Goal: Task Accomplishment & Management: Use online tool/utility

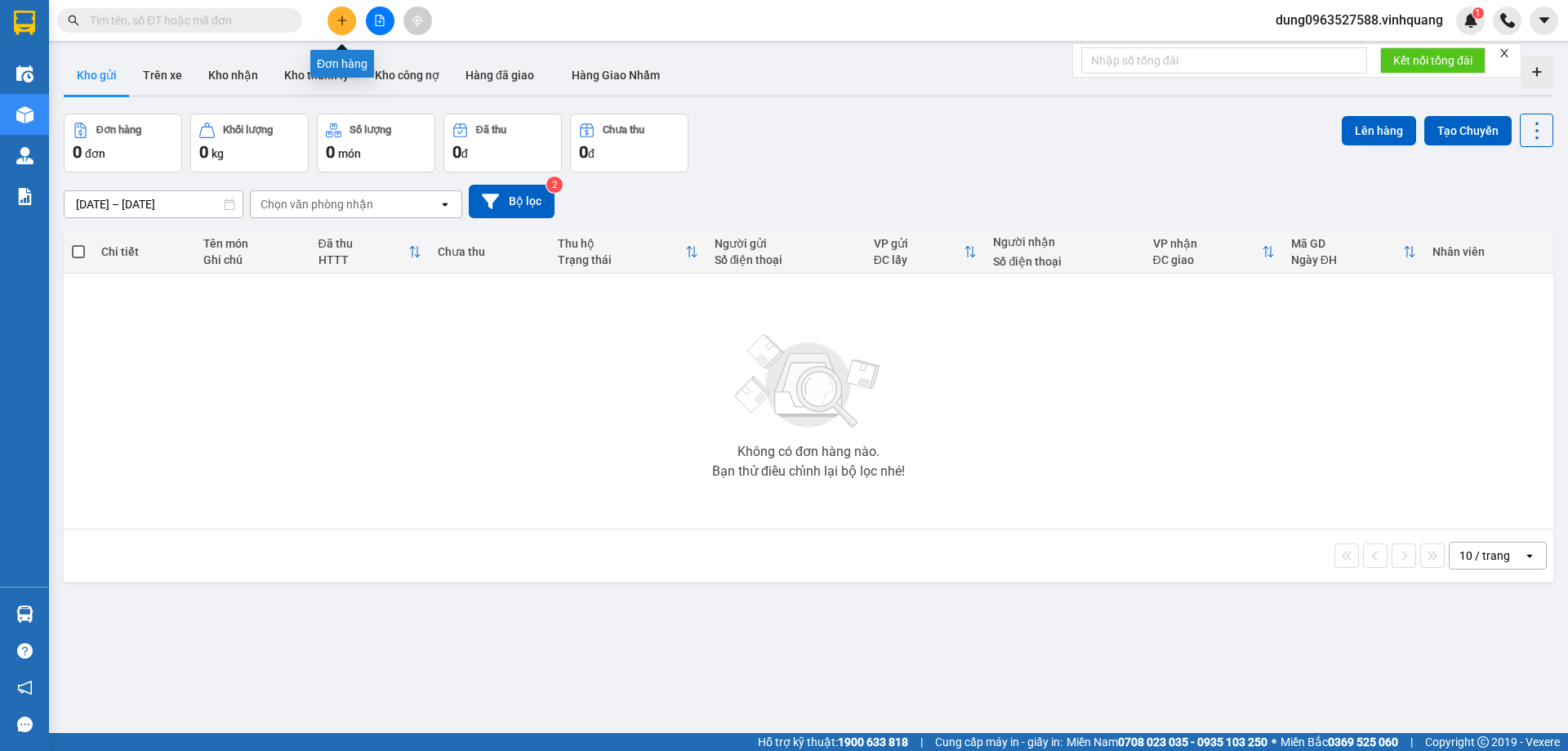
click at [341, 21] on icon "plus" at bounding box center [341, 20] width 9 height 1
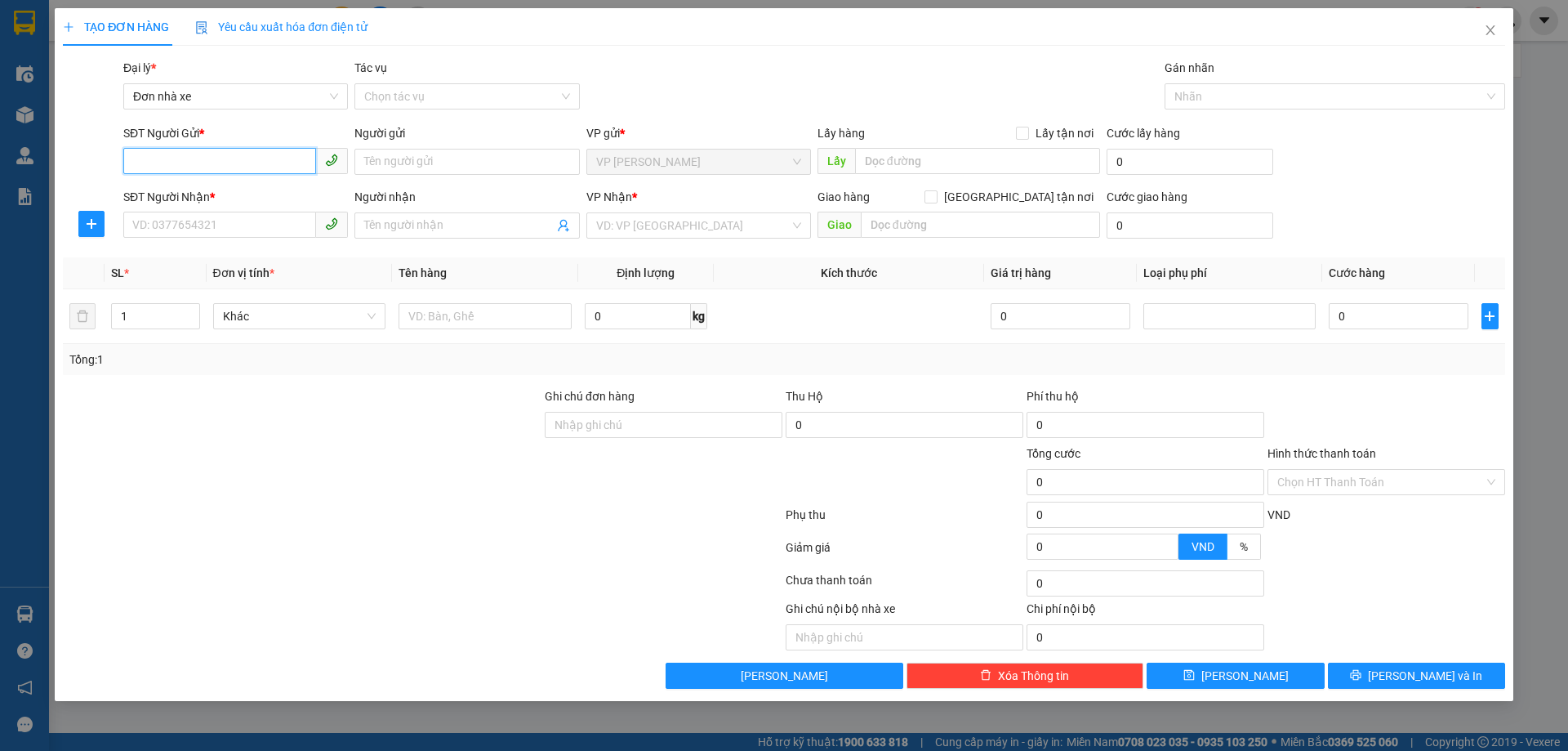
click at [279, 165] on input "SĐT Người Gửi *" at bounding box center [219, 161] width 192 height 26
click at [149, 154] on input "SĐT Người Gửi *" at bounding box center [219, 161] width 192 height 26
type input "0342793352"
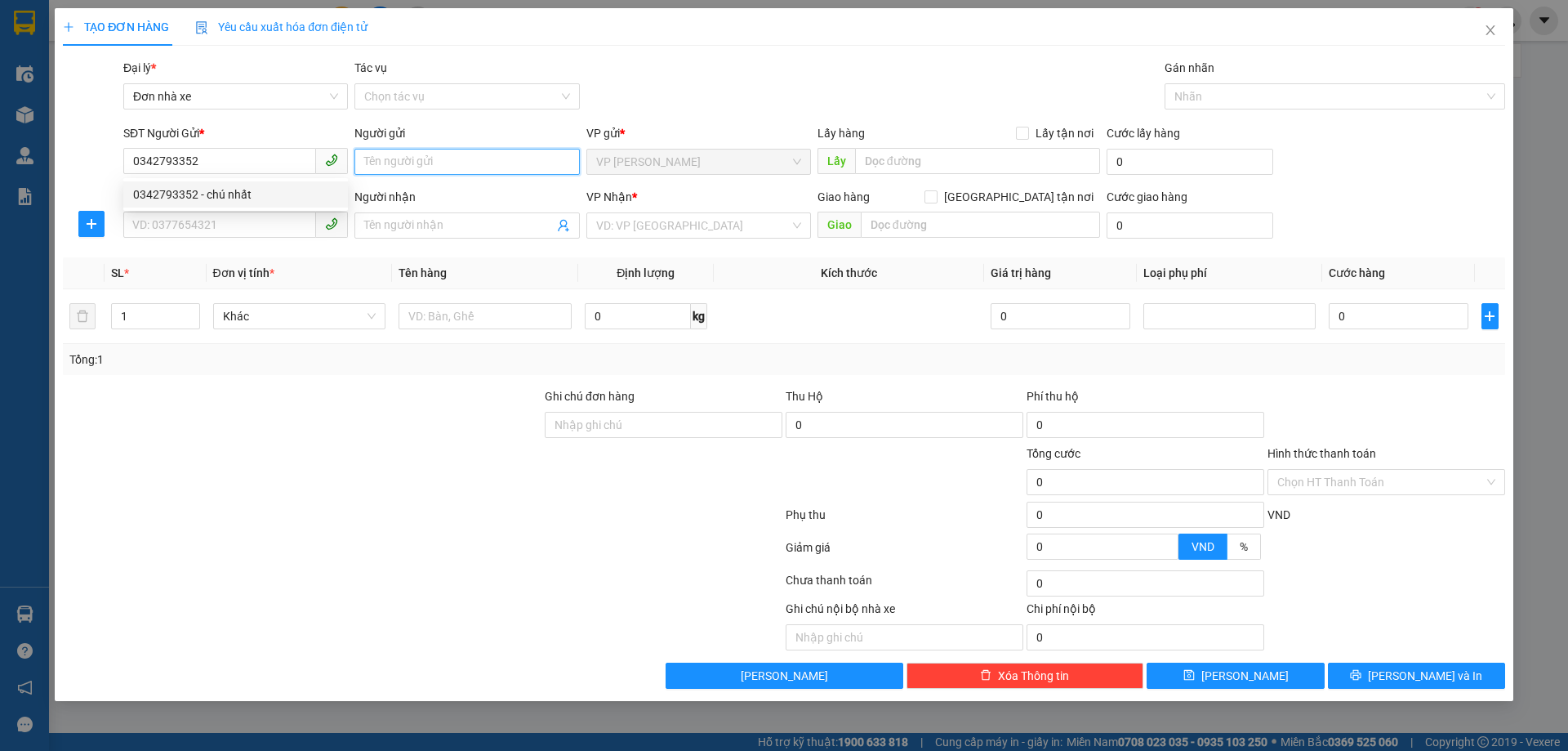
click at [427, 155] on input "Người gửi" at bounding box center [467, 162] width 225 height 26
type input "nhất"
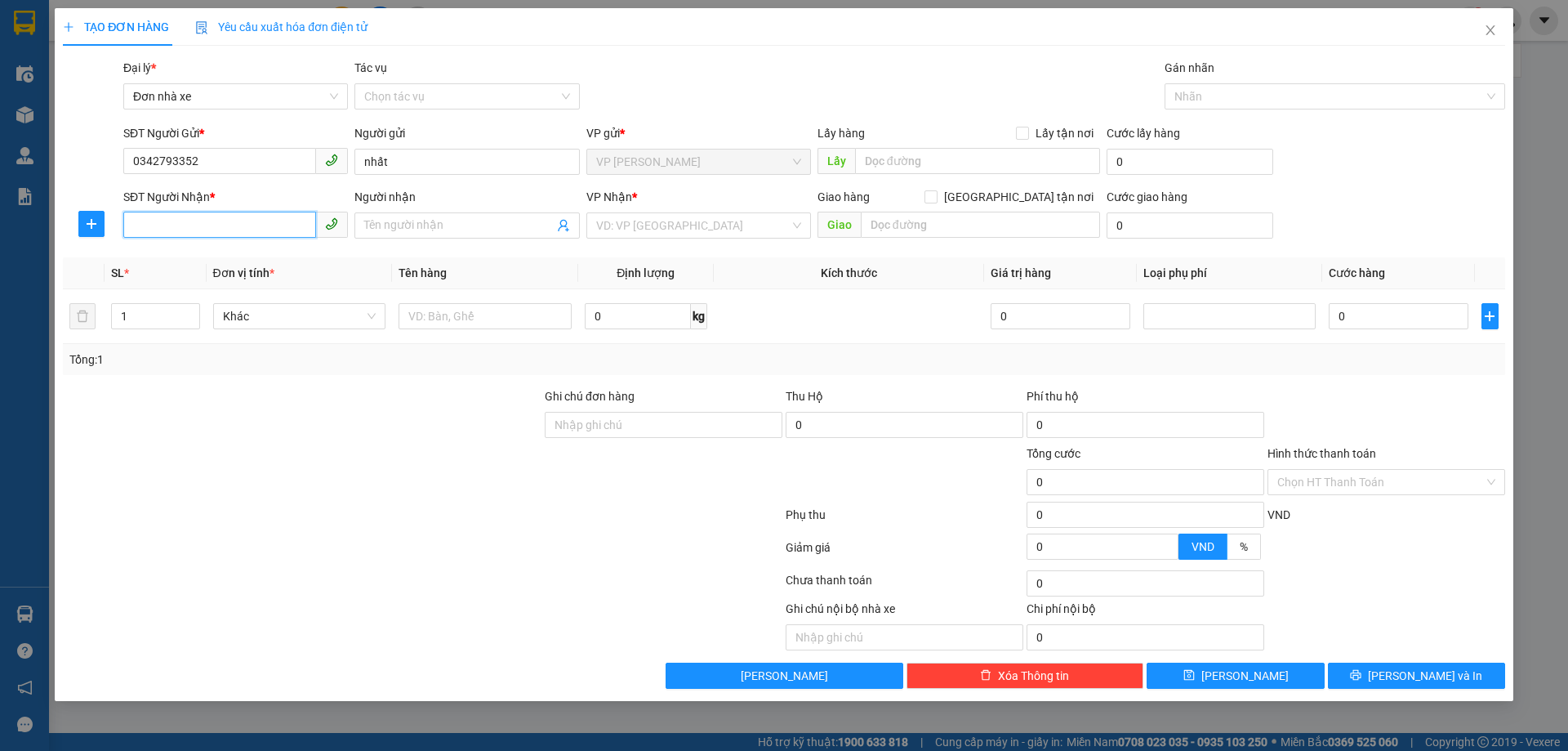
click at [183, 214] on input "SĐT Người Nhận *" at bounding box center [219, 224] width 192 height 26
click at [263, 249] on div "0988999097 - sơn" at bounding box center [236, 258] width 205 height 18
type input "0988999097"
type input "sơn"
type input "0988999097"
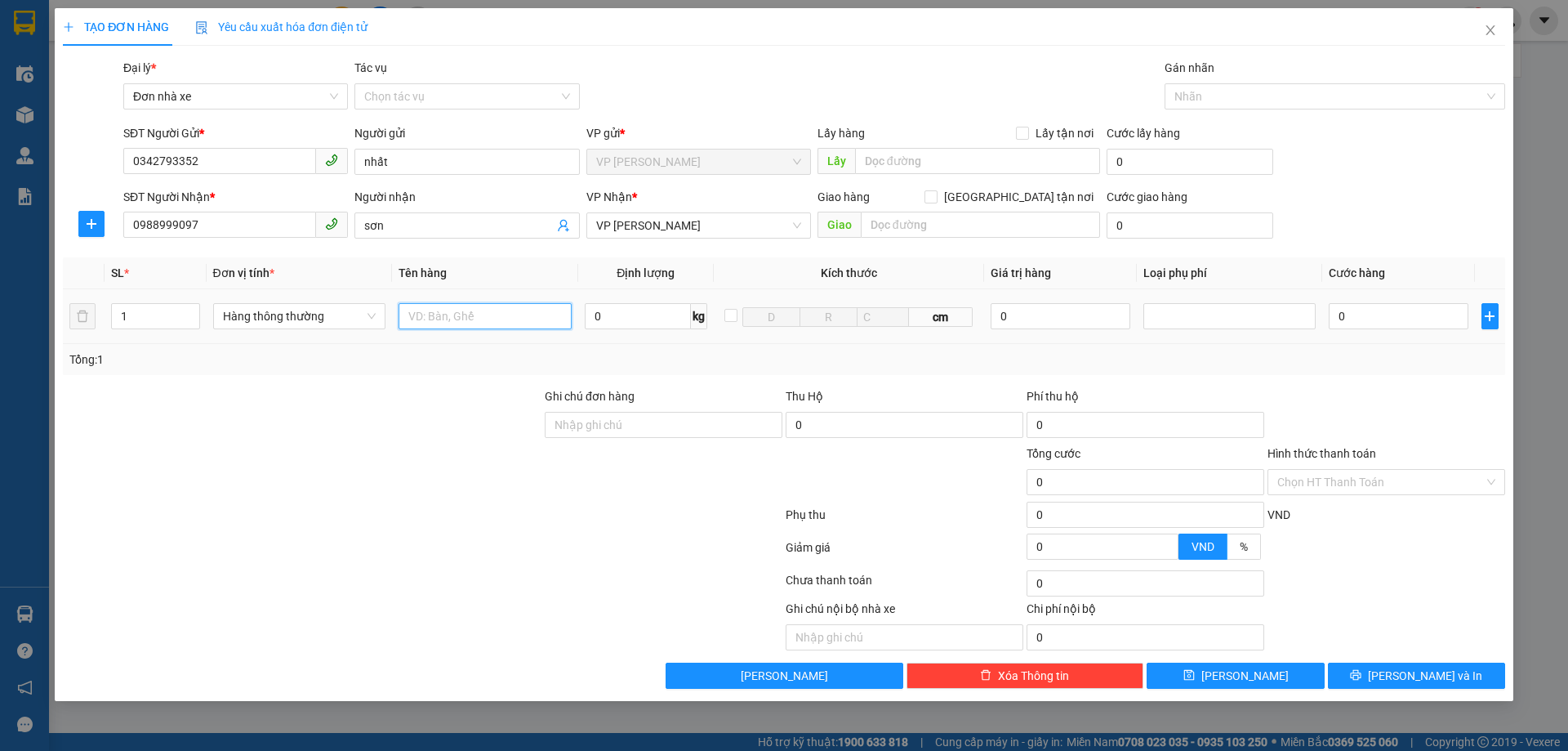
click at [444, 313] on input "text" at bounding box center [485, 316] width 173 height 26
type input "1 bọc đen"
click at [620, 315] on input "0" at bounding box center [638, 316] width 107 height 26
type input "5"
click at [1358, 313] on input "0" at bounding box center [1397, 316] width 139 height 26
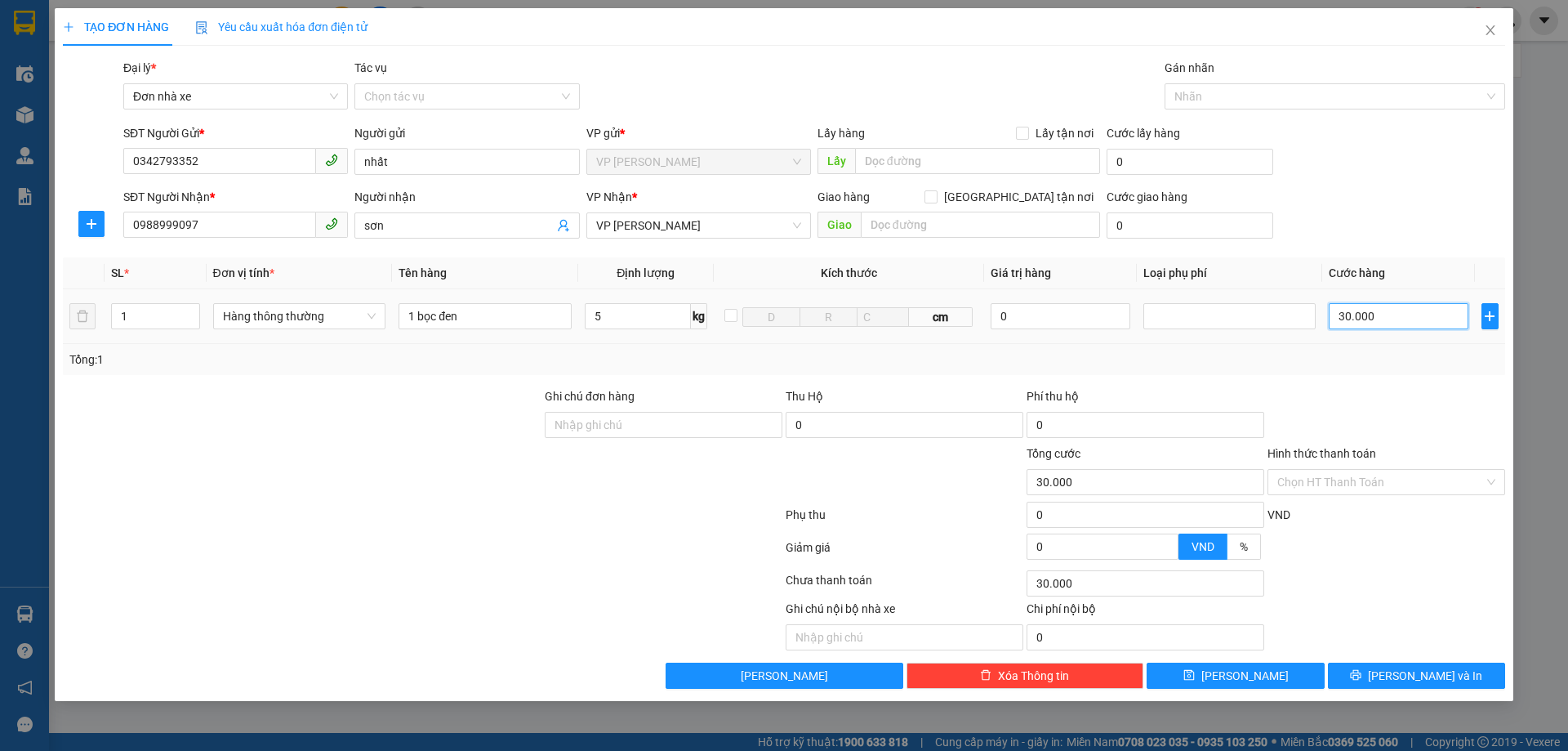
type input "30.000"
click at [1488, 479] on div "Chọn HT Thanh Toán" at bounding box center [1385, 482] width 238 height 26
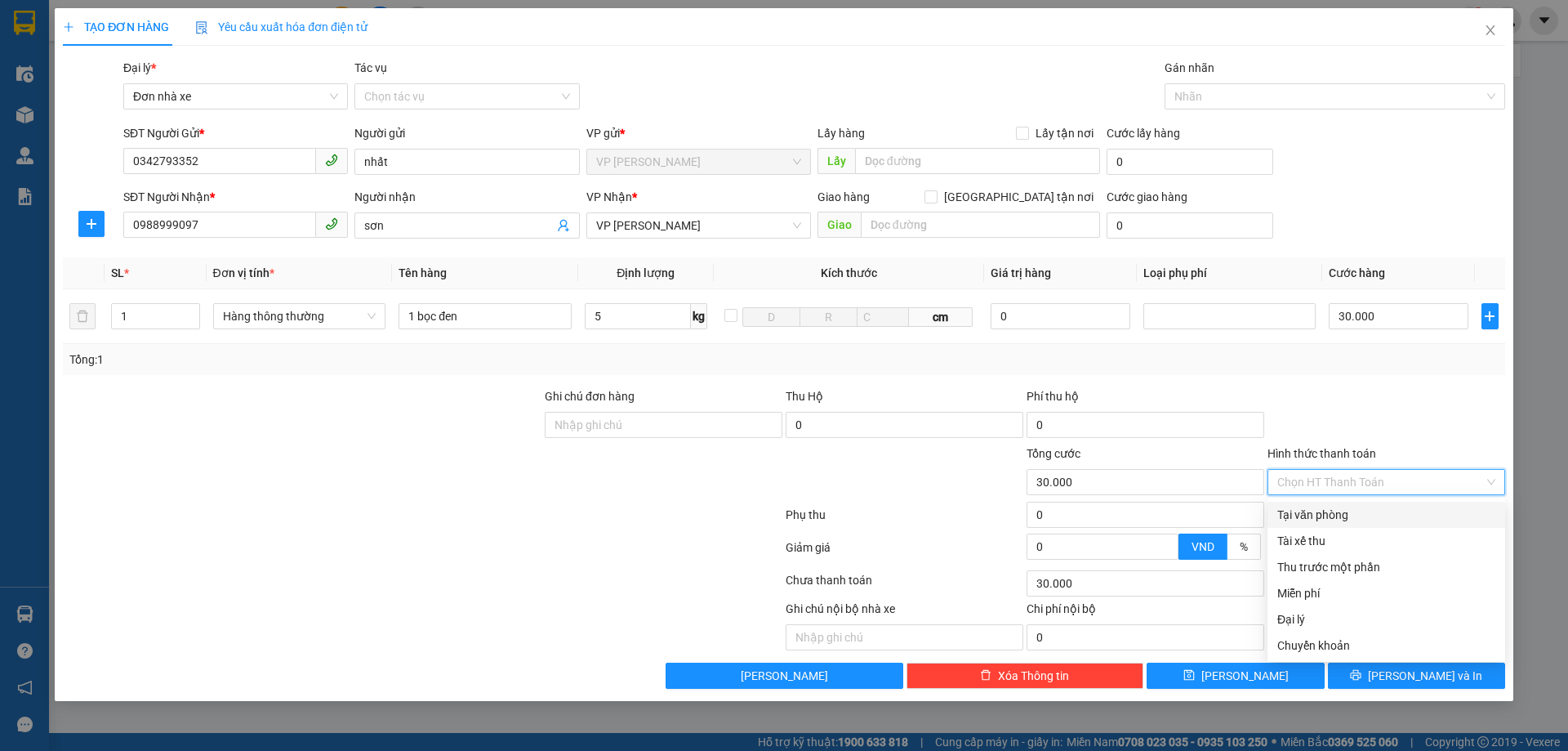
click at [1334, 517] on div "Tại văn phòng" at bounding box center [1385, 514] width 218 height 18
type input "0"
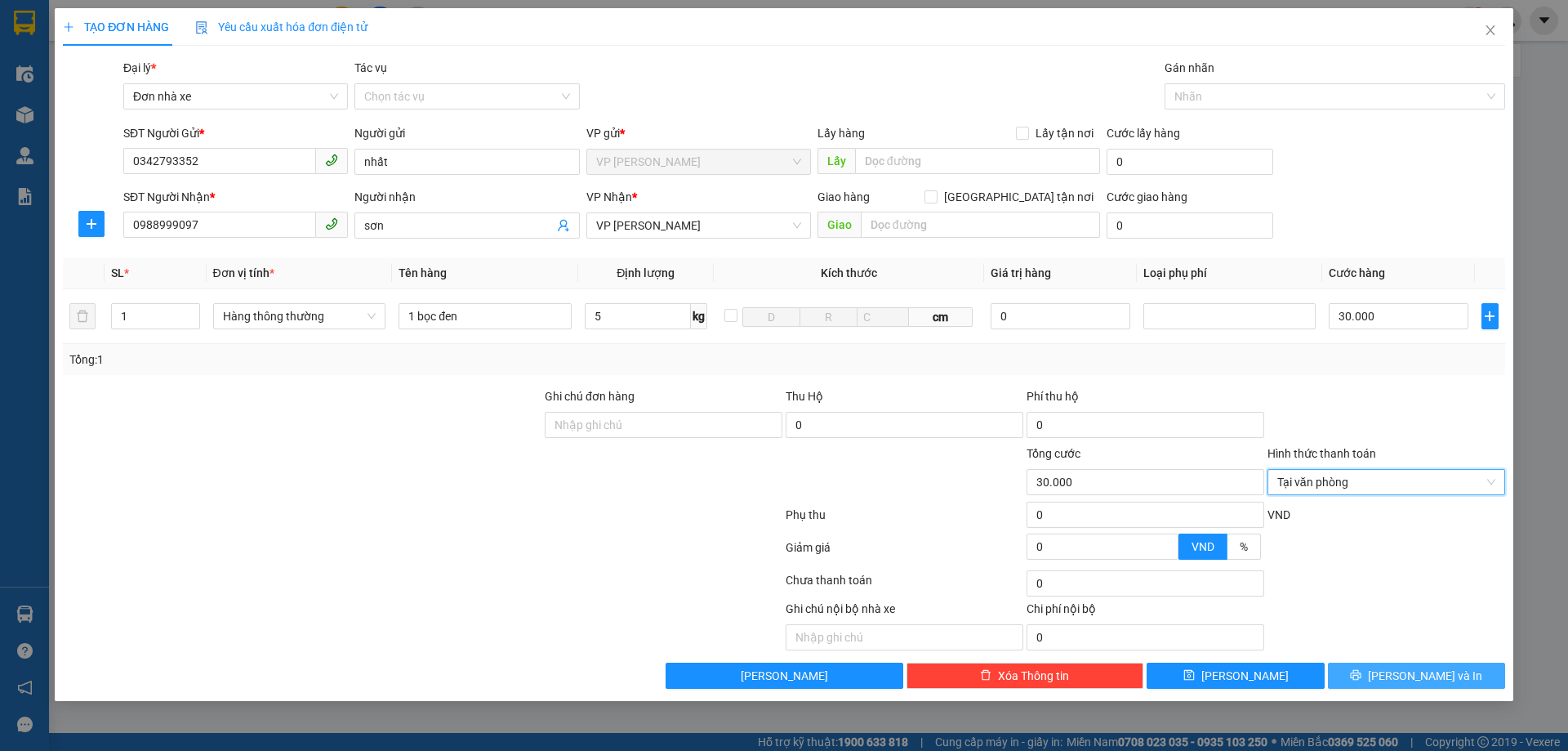
click at [1430, 675] on span "[PERSON_NAME] và In" at bounding box center [1425, 675] width 114 height 18
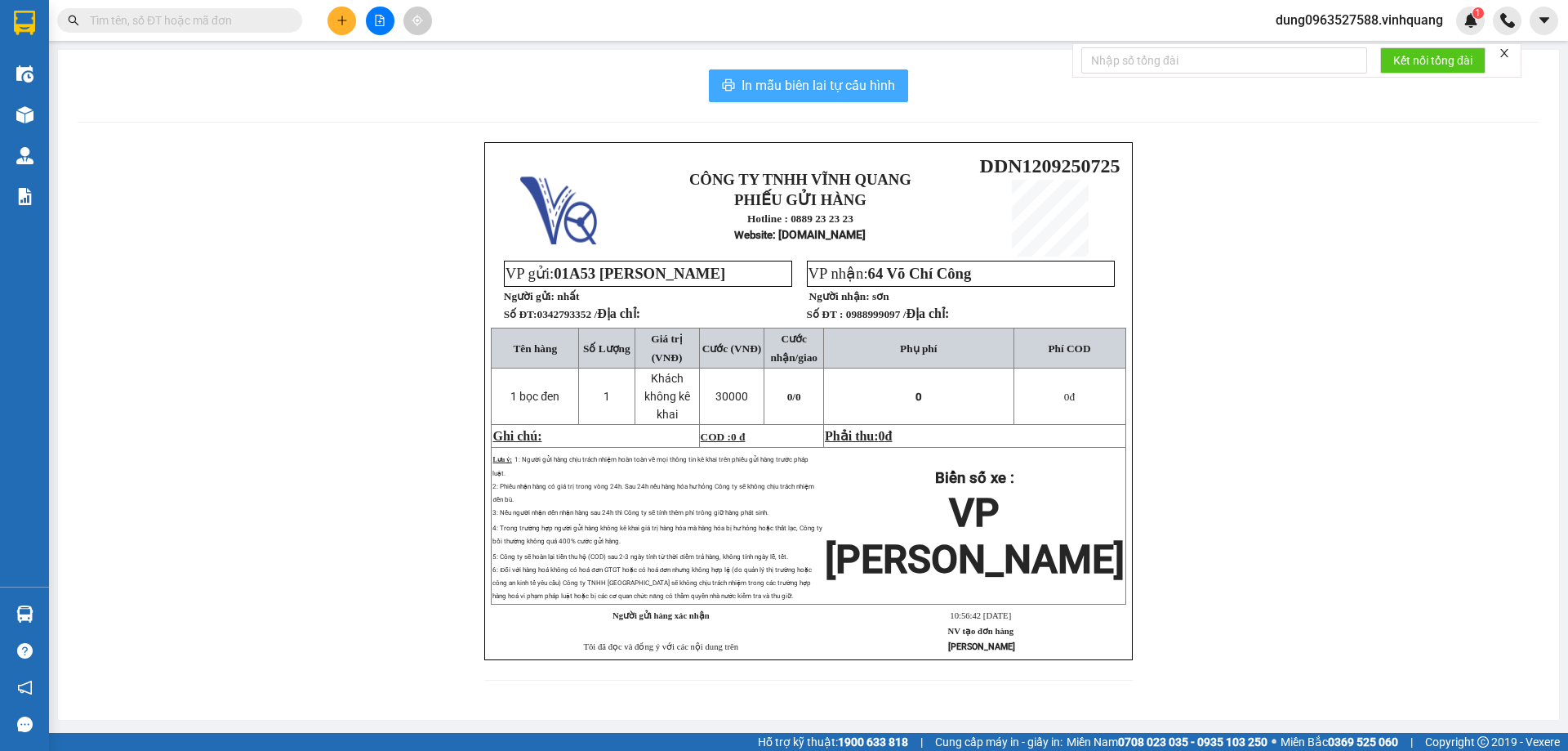
click at [761, 86] on span "In mẫu biên lai tự cấu hình" at bounding box center [818, 85] width 154 height 21
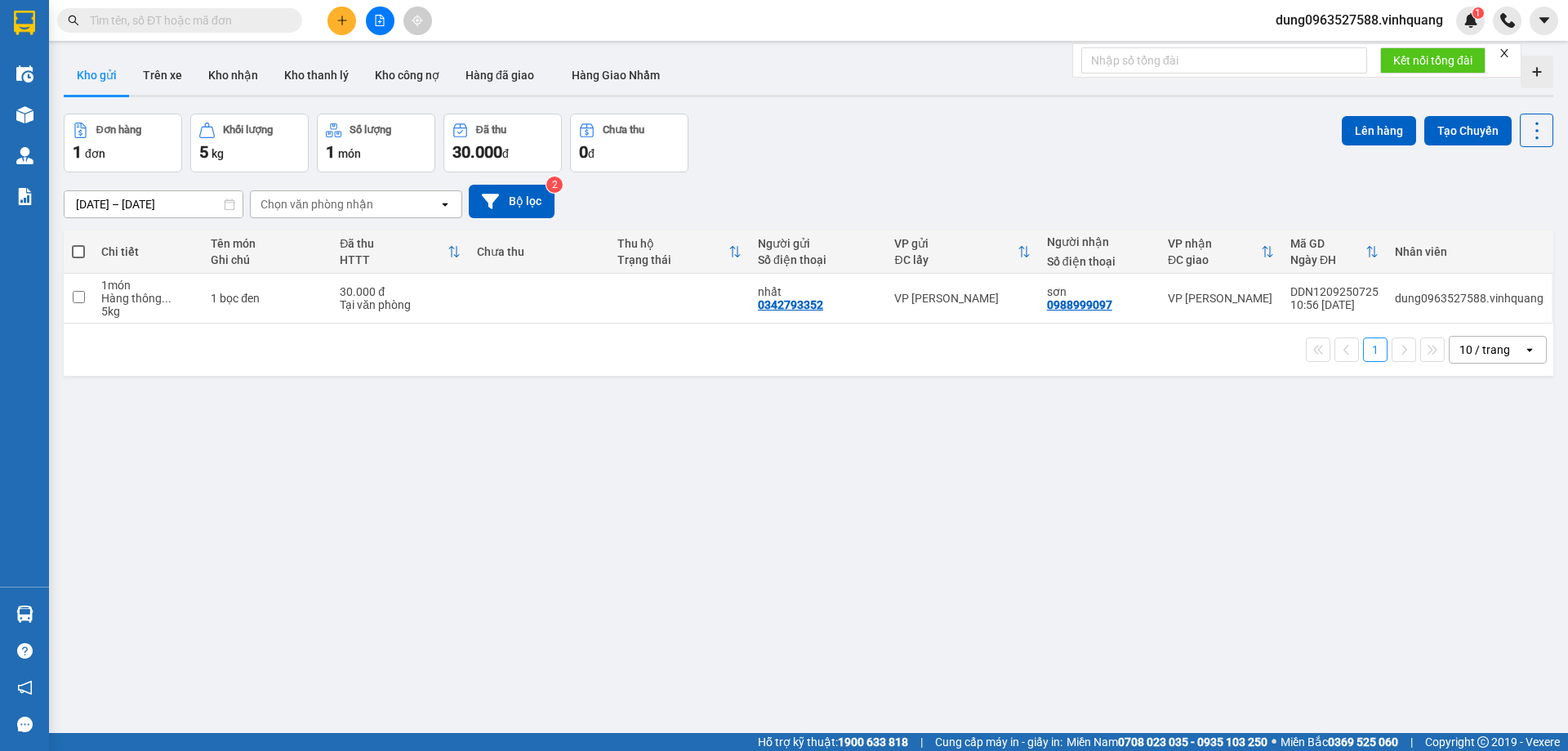
click at [211, 21] on input "text" at bounding box center [186, 21] width 192 height 18
paste input "0981591003"
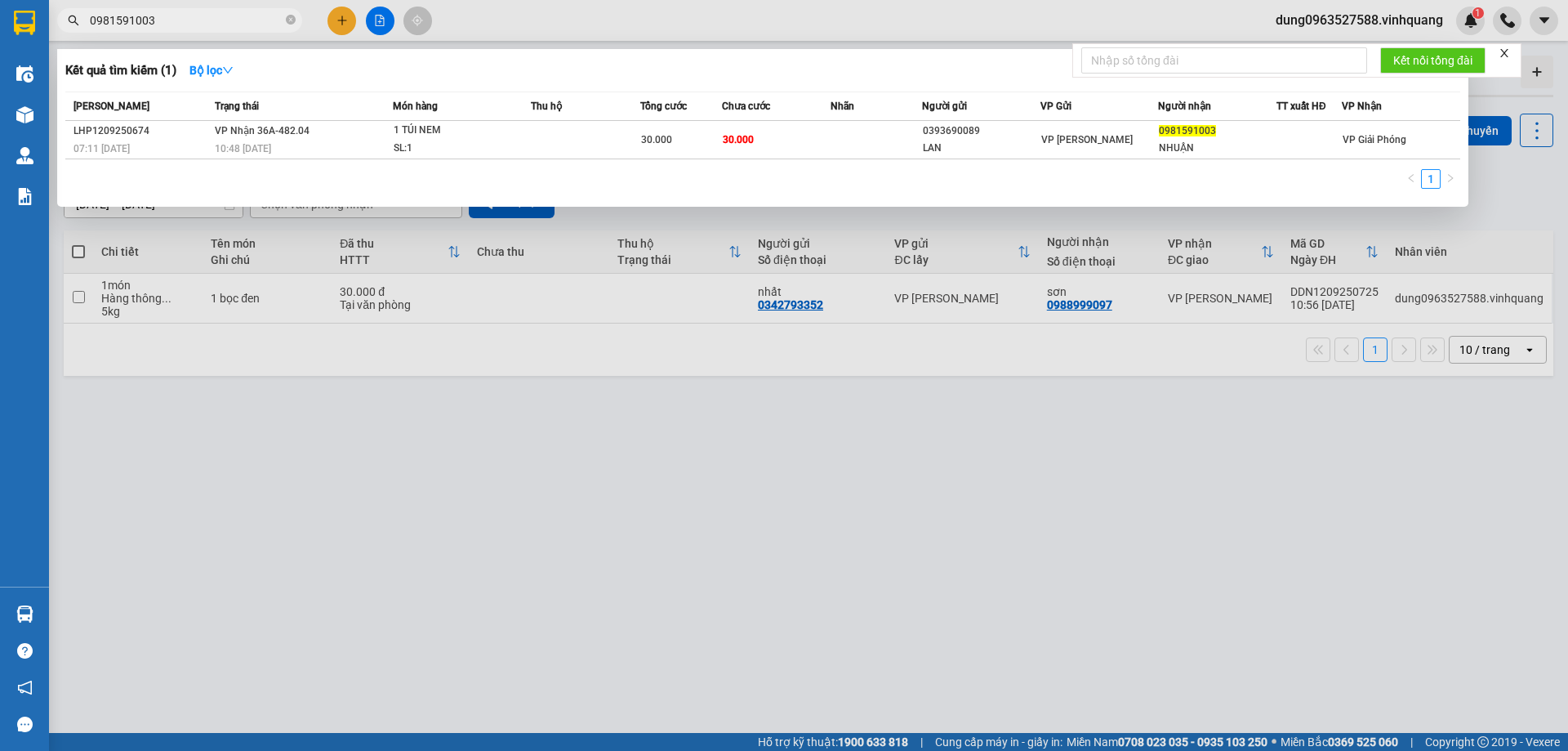
type input "0981591003"
click at [746, 543] on div at bounding box center [784, 375] width 1568 height 751
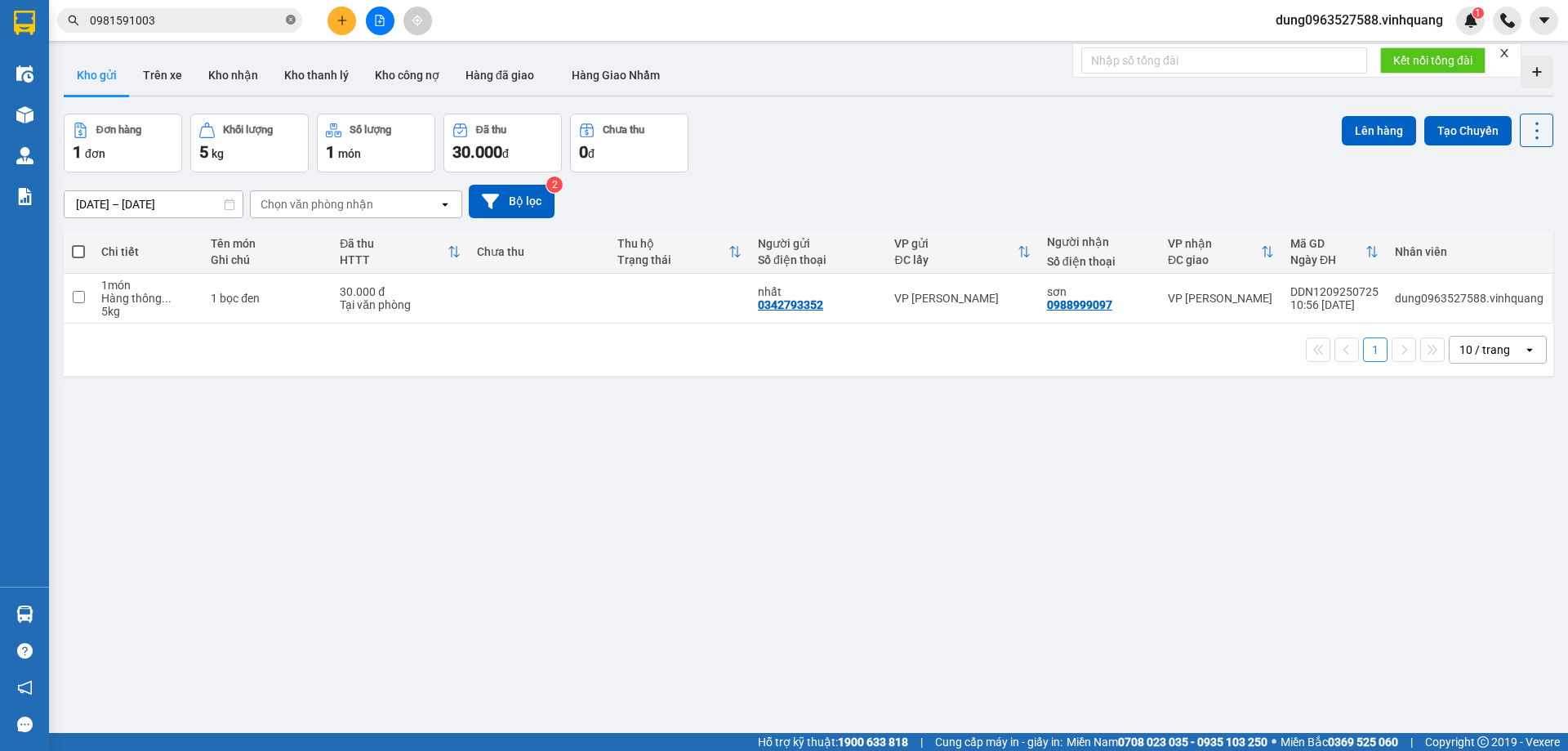
click at [291, 17] on icon "close-circle" at bounding box center [291, 20] width 10 height 10
click at [211, 19] on input "text" at bounding box center [186, 21] width 192 height 18
paste input "0966407734"
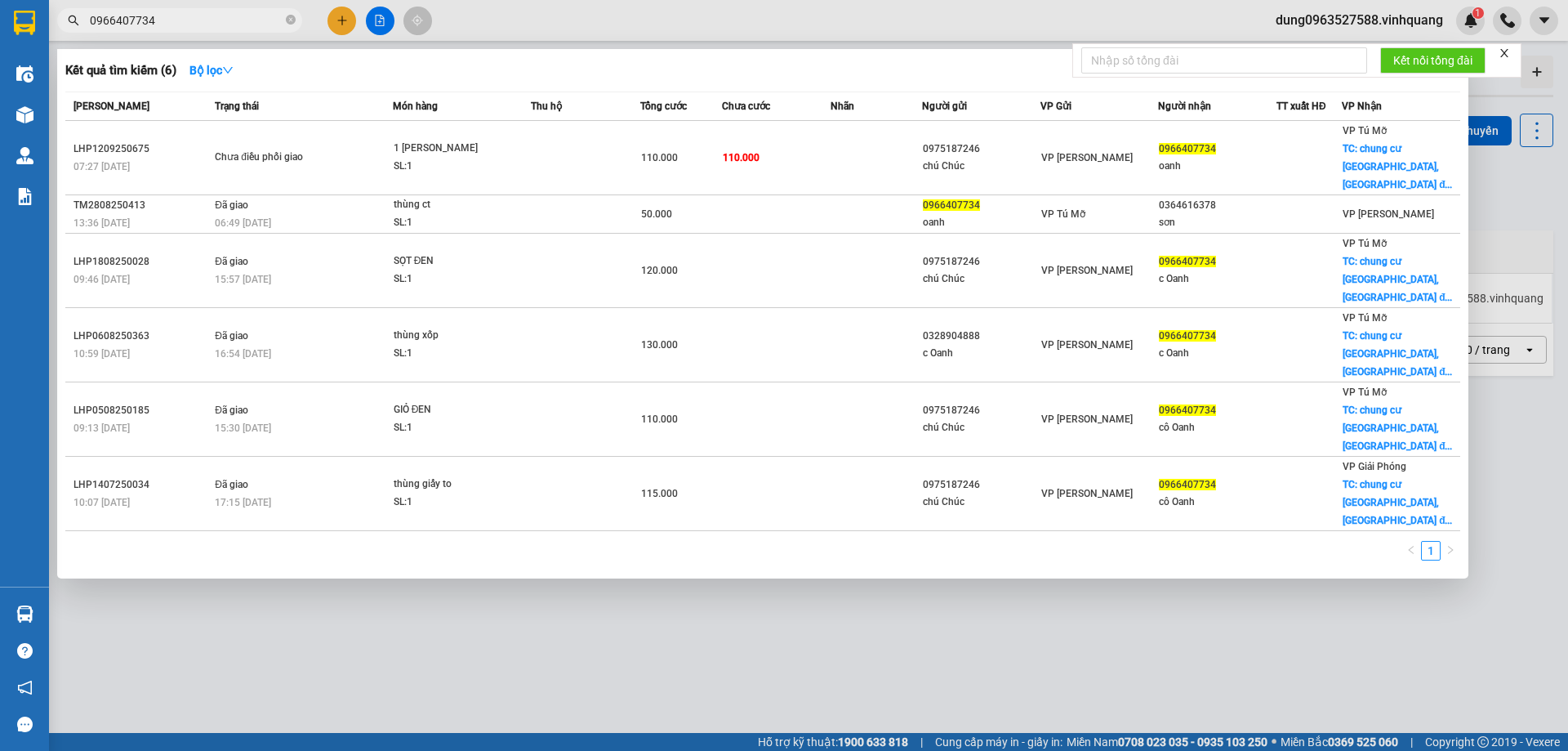
type input "0966407734"
click at [544, 548] on div at bounding box center [784, 375] width 1568 height 751
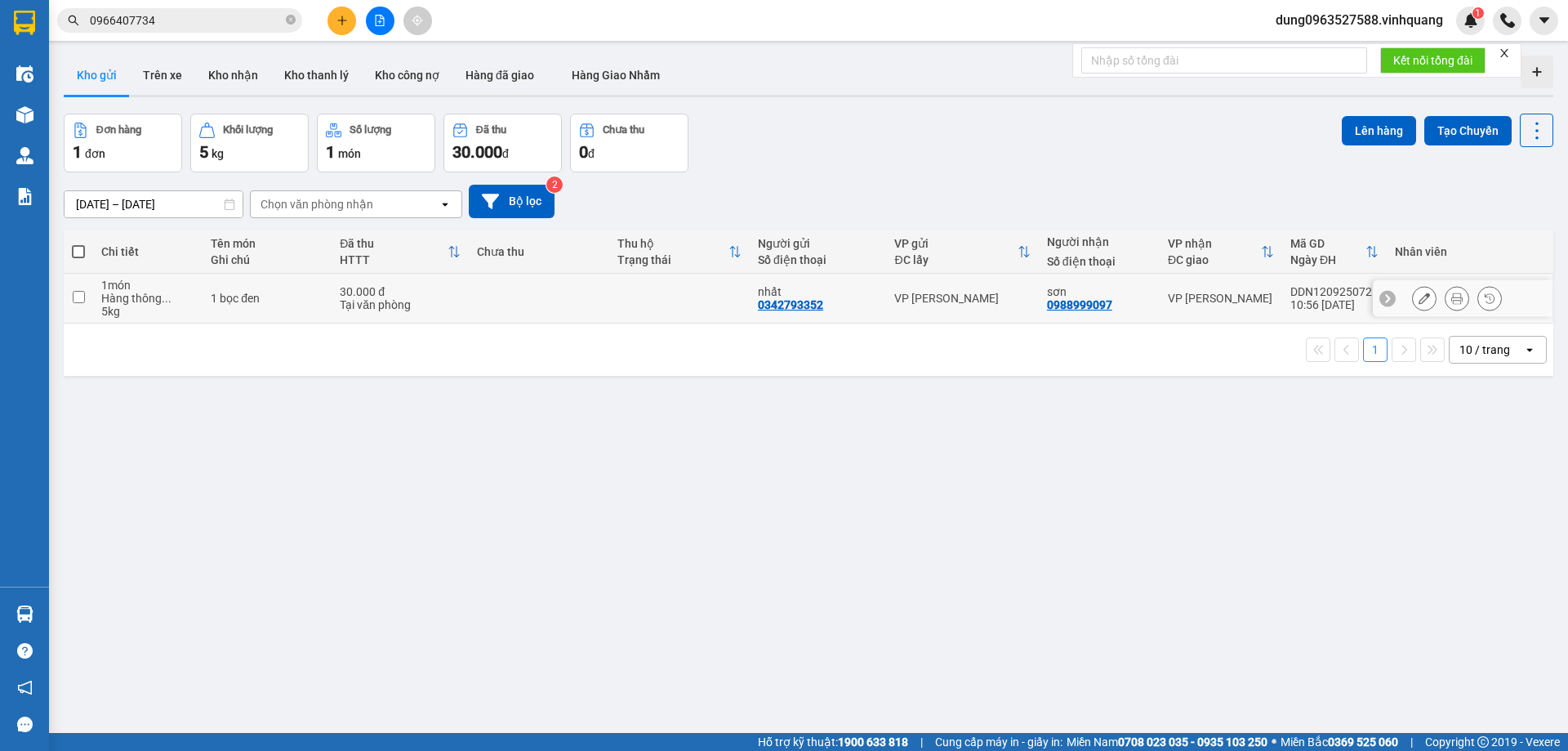
click at [77, 298] on input "checkbox" at bounding box center [79, 297] width 12 height 12
checkbox input "true"
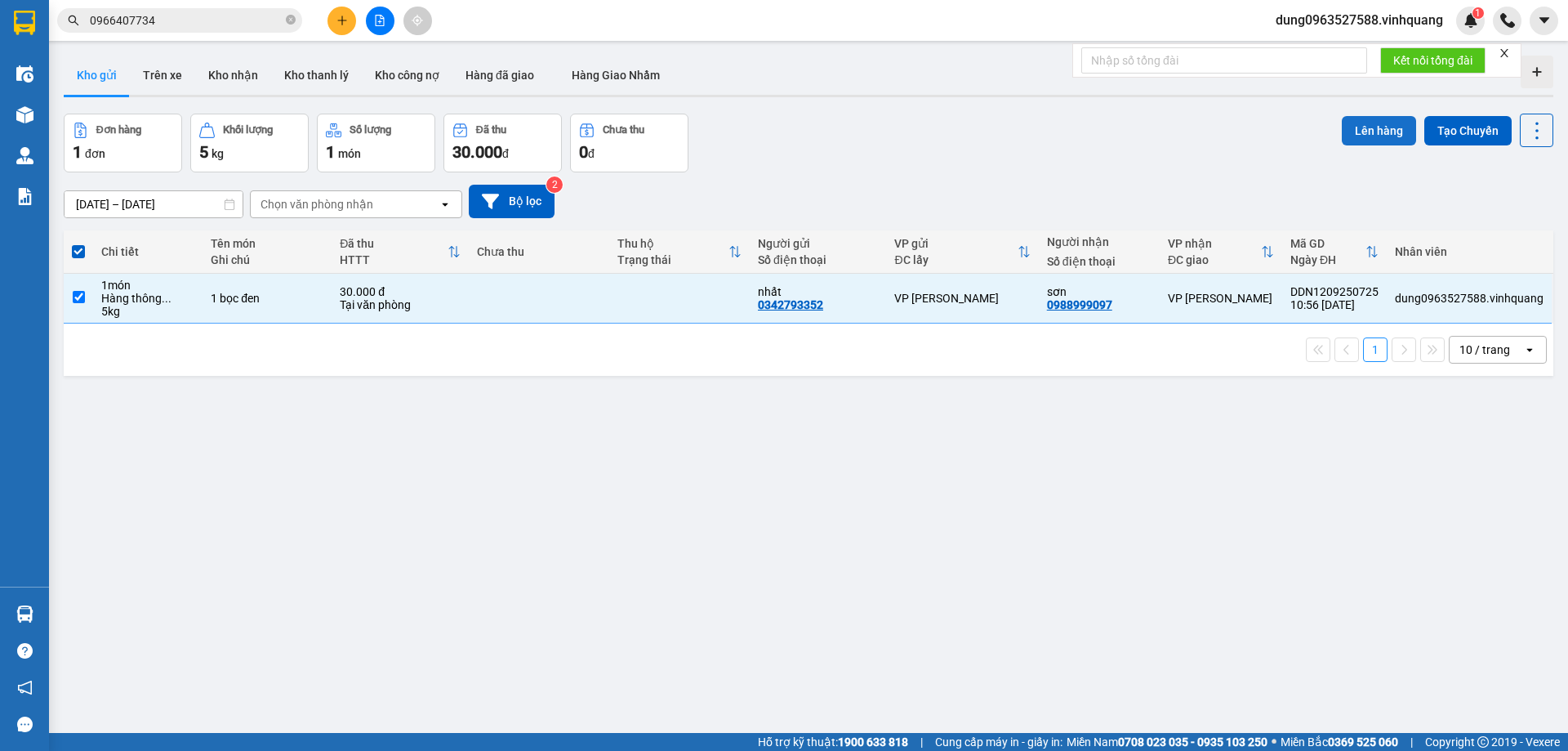
click at [1363, 124] on button "Lên hàng" at bounding box center [1379, 131] width 74 height 30
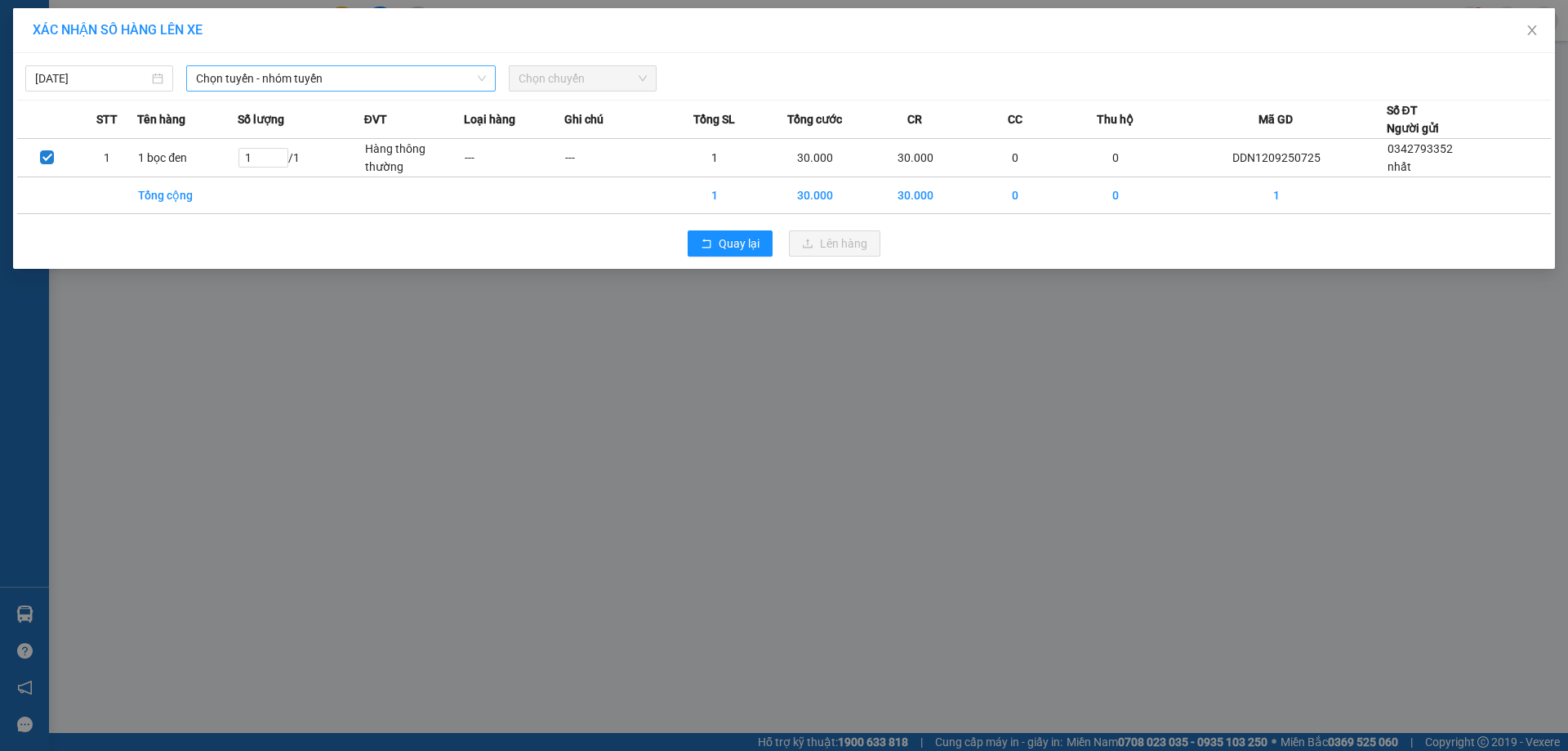
click at [485, 78] on icon "down" at bounding box center [482, 79] width 8 height 6
click at [481, 72] on span "Chọn tuyến - nhóm tuyến" at bounding box center [341, 78] width 290 height 25
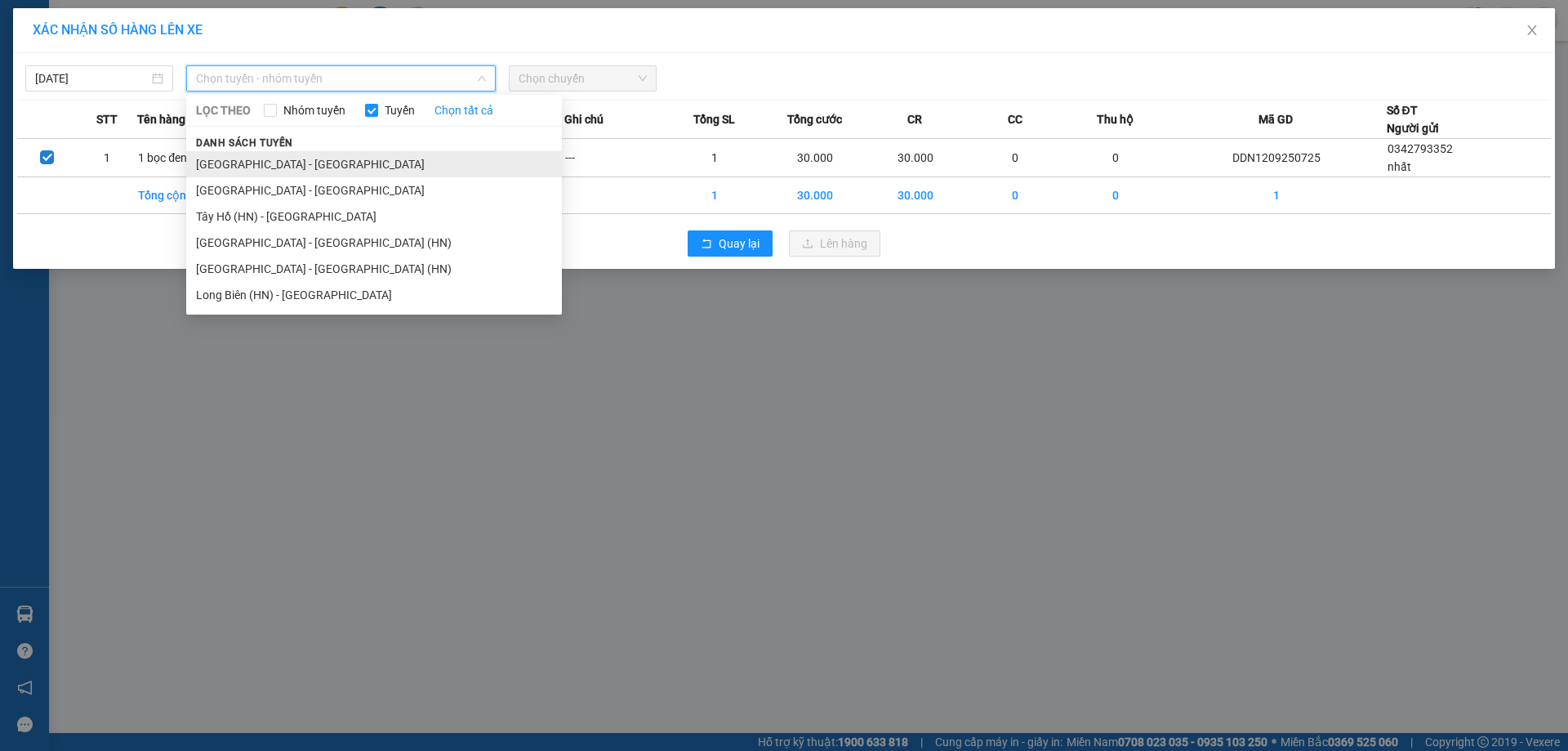
click at [321, 164] on li "[GEOGRAPHIC_DATA] - [GEOGRAPHIC_DATA]" at bounding box center [374, 164] width 376 height 26
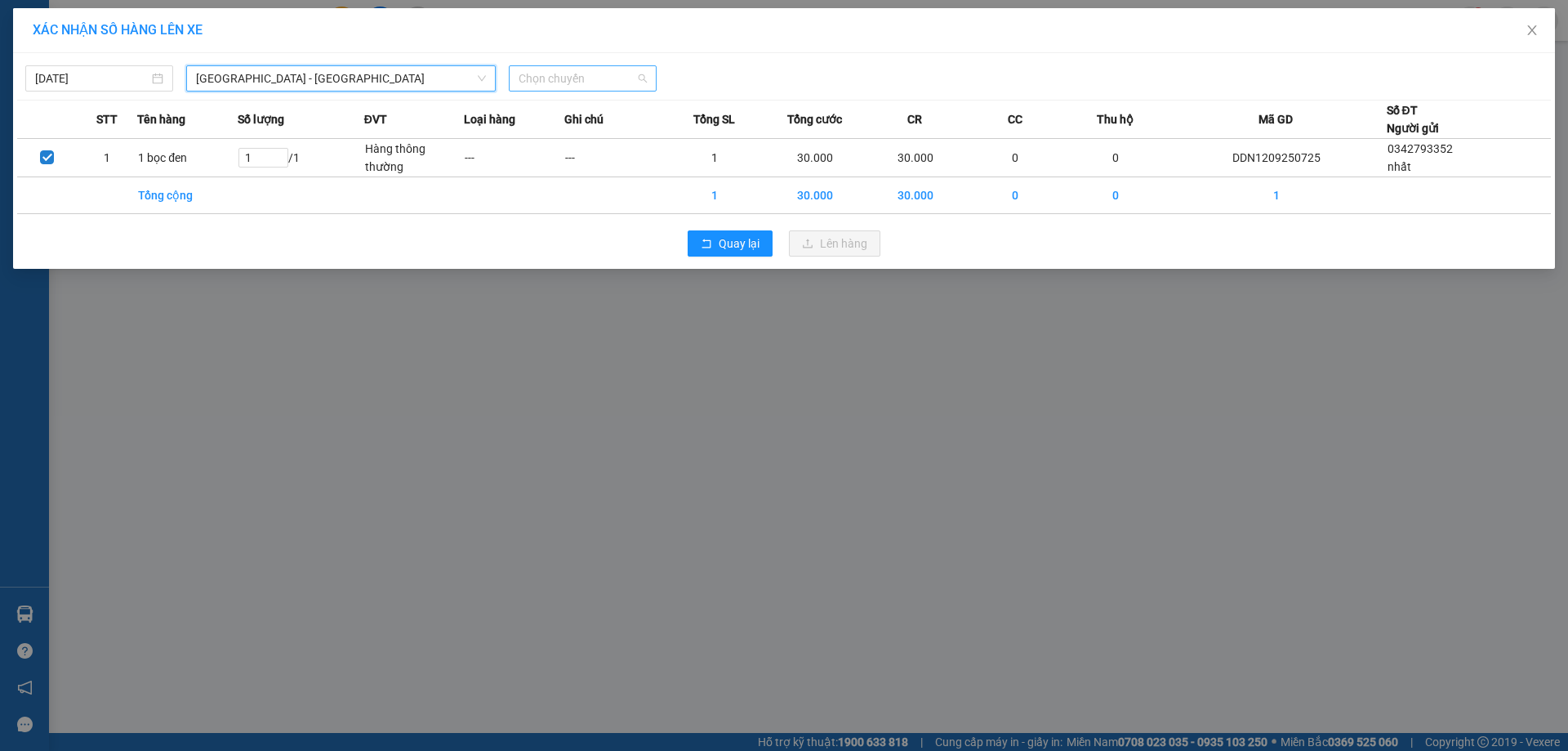
click at [642, 76] on span "Chọn chuyến" at bounding box center [583, 78] width 128 height 25
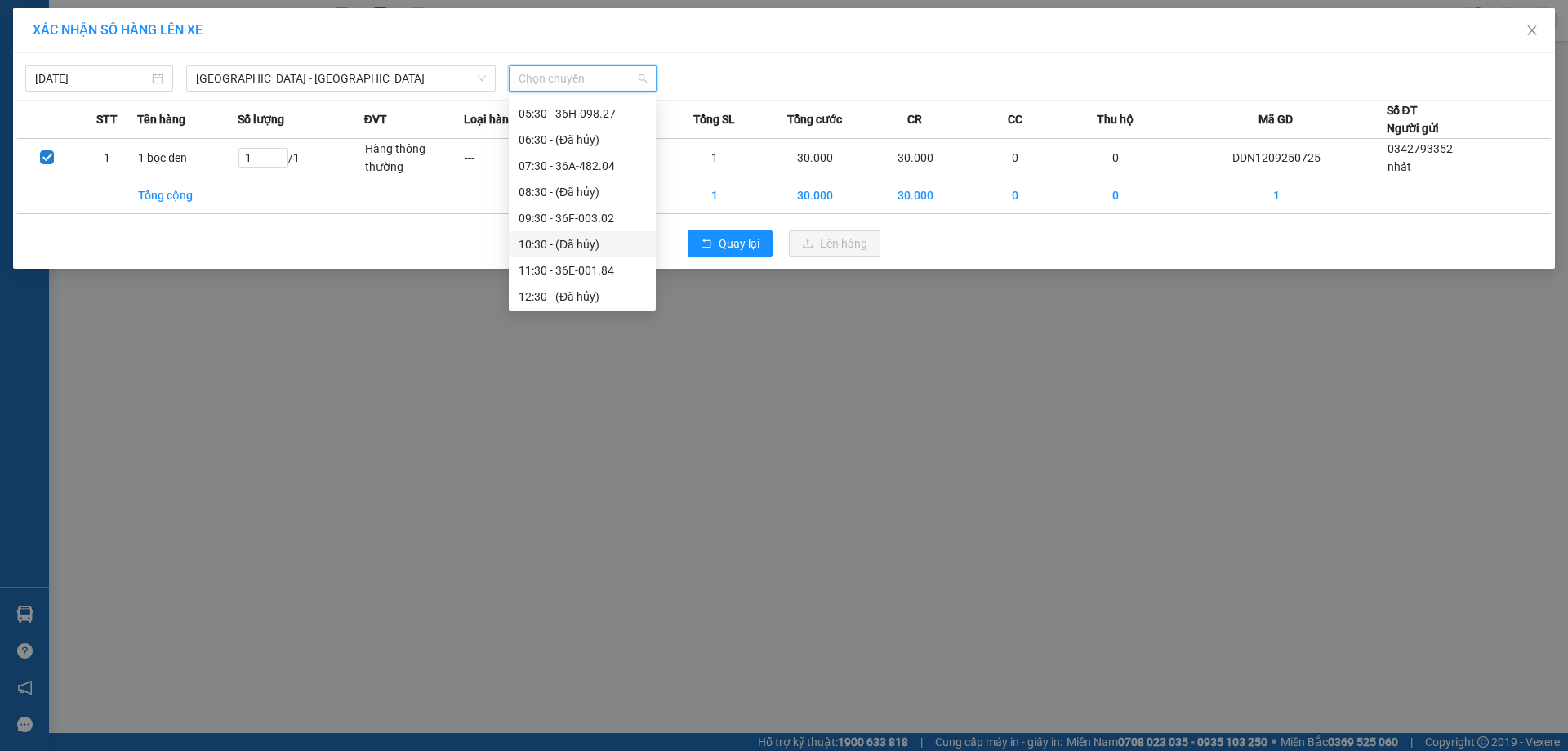
scroll to position [82, 0]
click at [536, 292] on div "13:30 - 36H-098.27" at bounding box center [582, 291] width 127 height 18
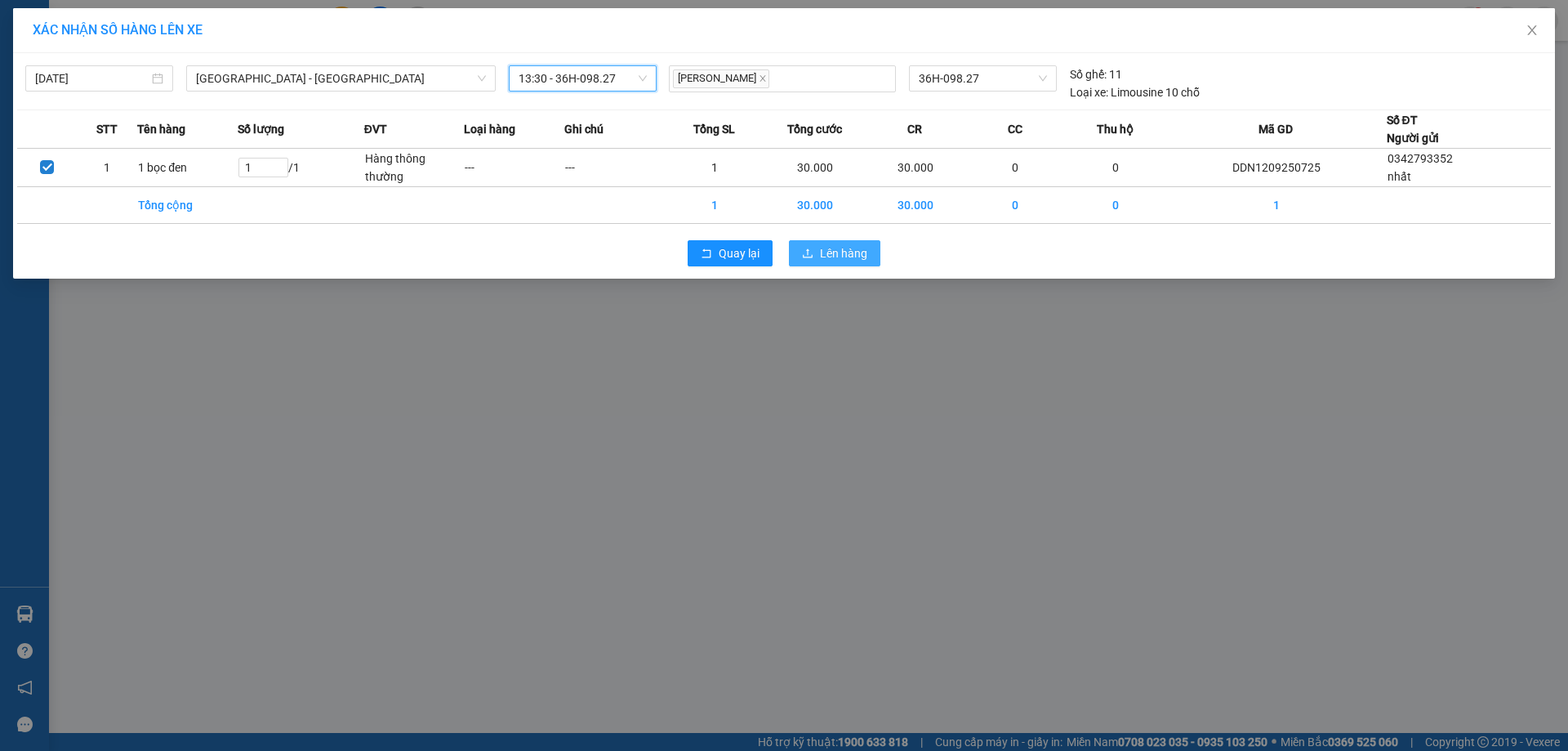
click at [834, 258] on span "Lên hàng" at bounding box center [844, 253] width 47 height 18
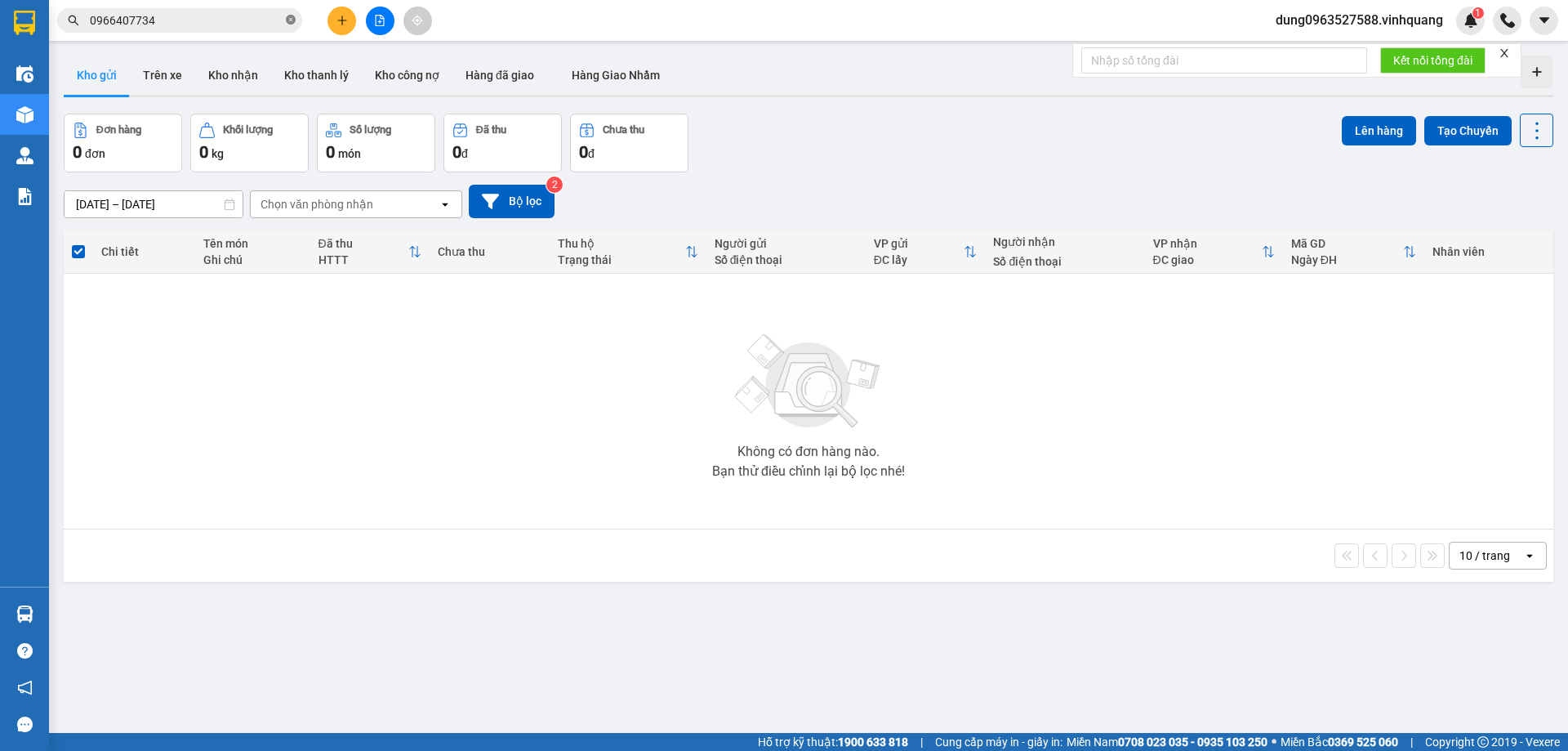
click at [291, 21] on icon "close-circle" at bounding box center [291, 20] width 10 height 10
click at [382, 22] on icon "file-add" at bounding box center [380, 21] width 12 height 12
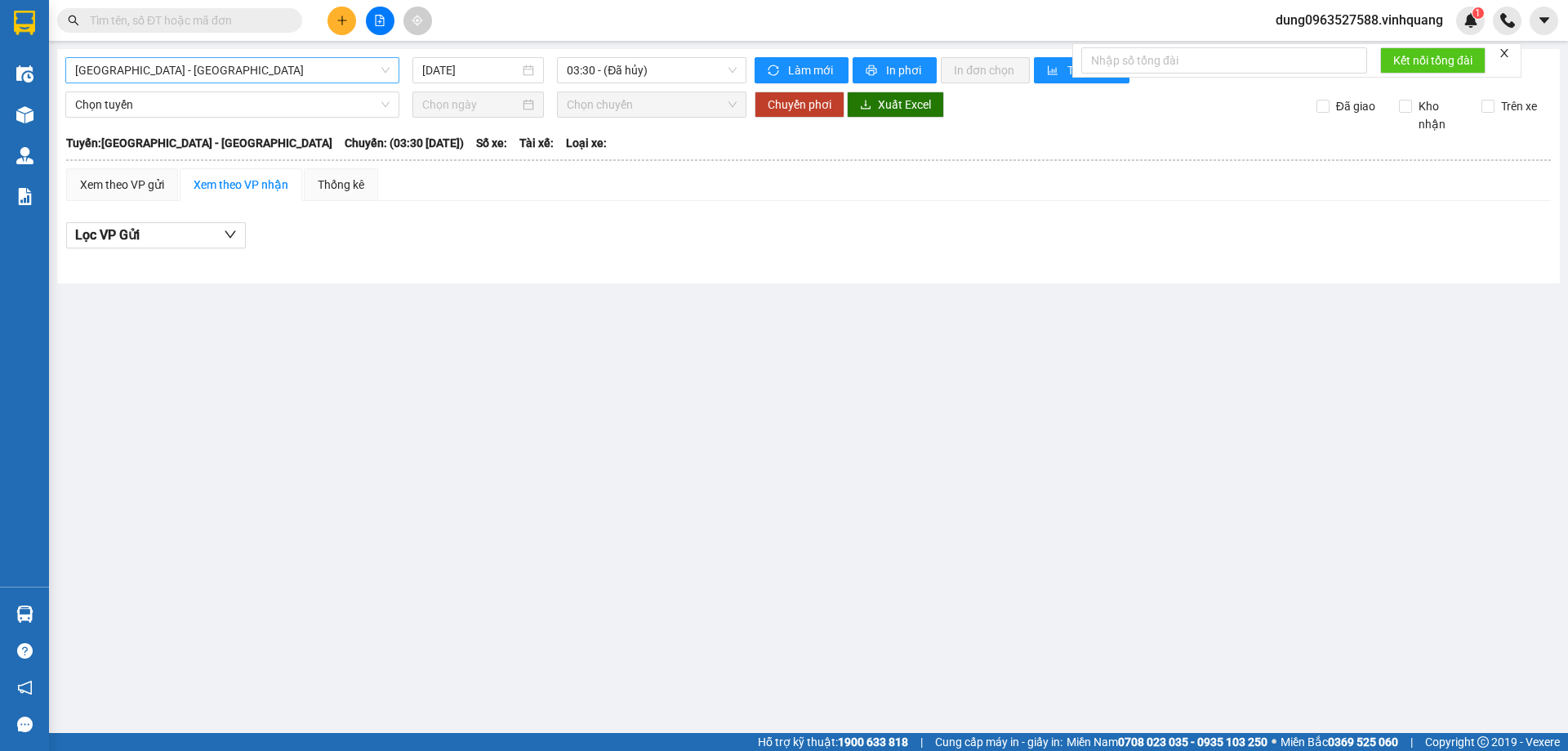
click at [387, 69] on span "[GEOGRAPHIC_DATA] - [GEOGRAPHIC_DATA]" at bounding box center [232, 70] width 315 height 25
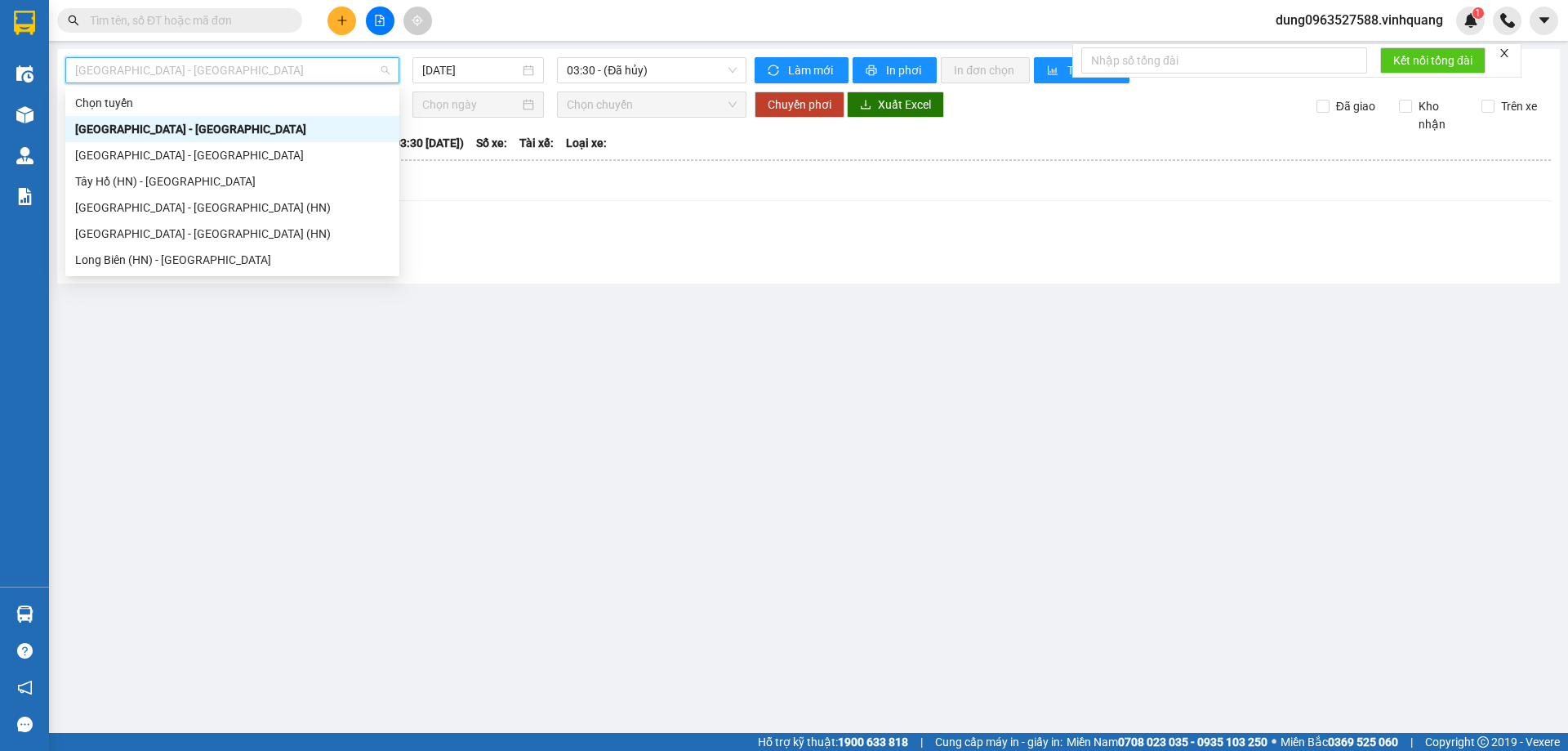
click at [191, 131] on div "[GEOGRAPHIC_DATA] - [GEOGRAPHIC_DATA]" at bounding box center [232, 129] width 315 height 18
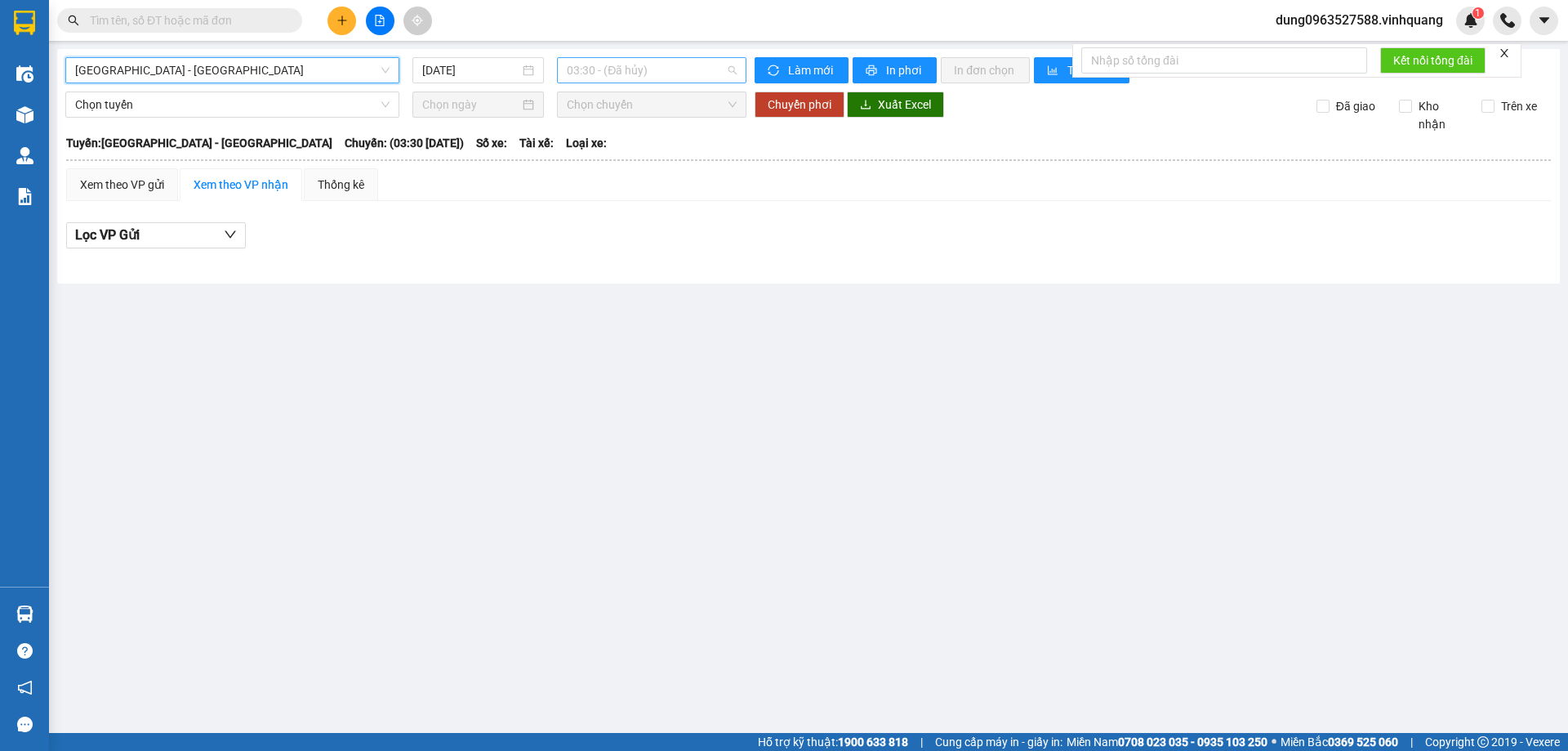
click at [731, 62] on span "03:30 - (Đã hủy)" at bounding box center [651, 70] width 170 height 25
click at [732, 65] on span "03:30 - (Đã hủy)" at bounding box center [651, 70] width 170 height 25
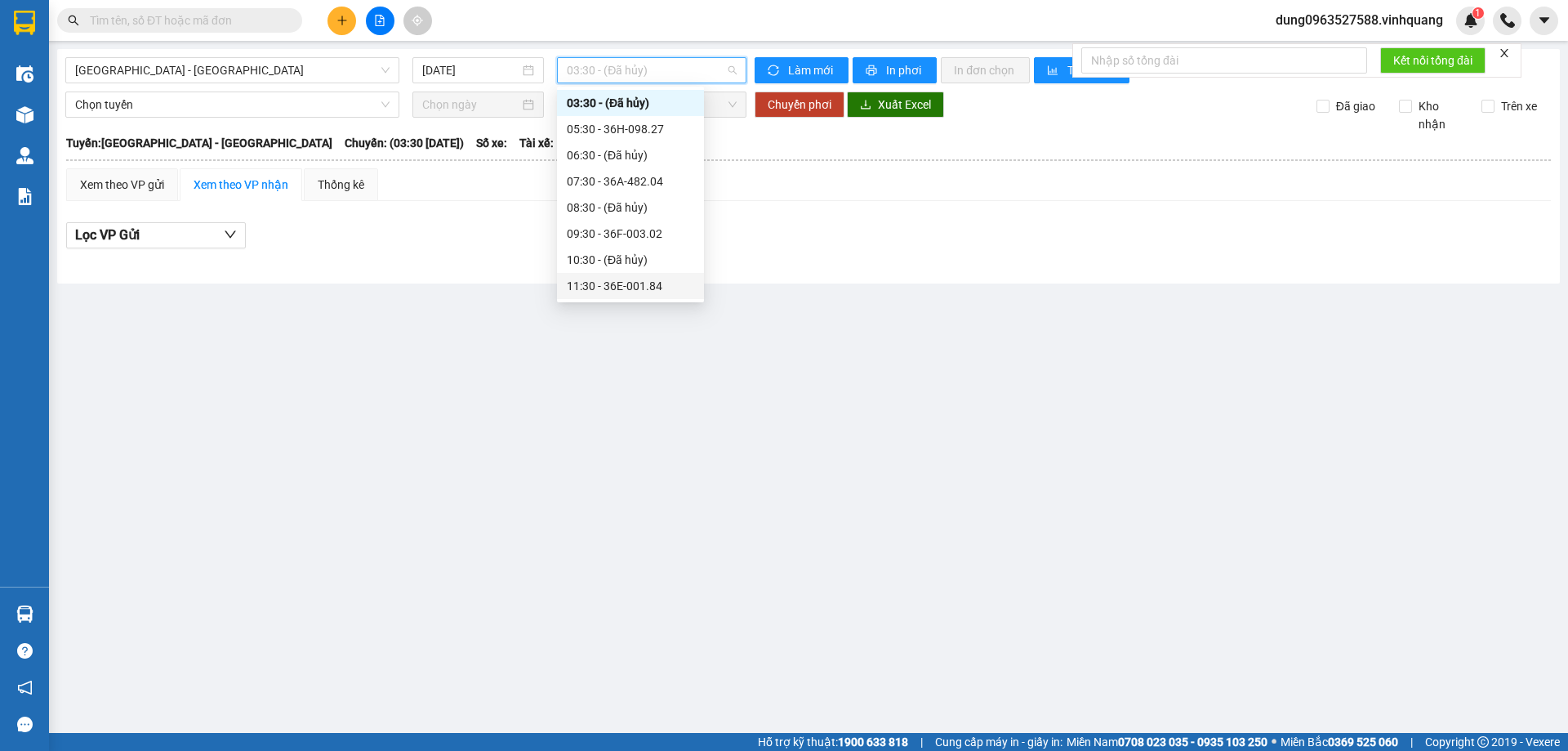
click at [617, 286] on div "11:30 - 36E-001.84" at bounding box center [630, 286] width 127 height 18
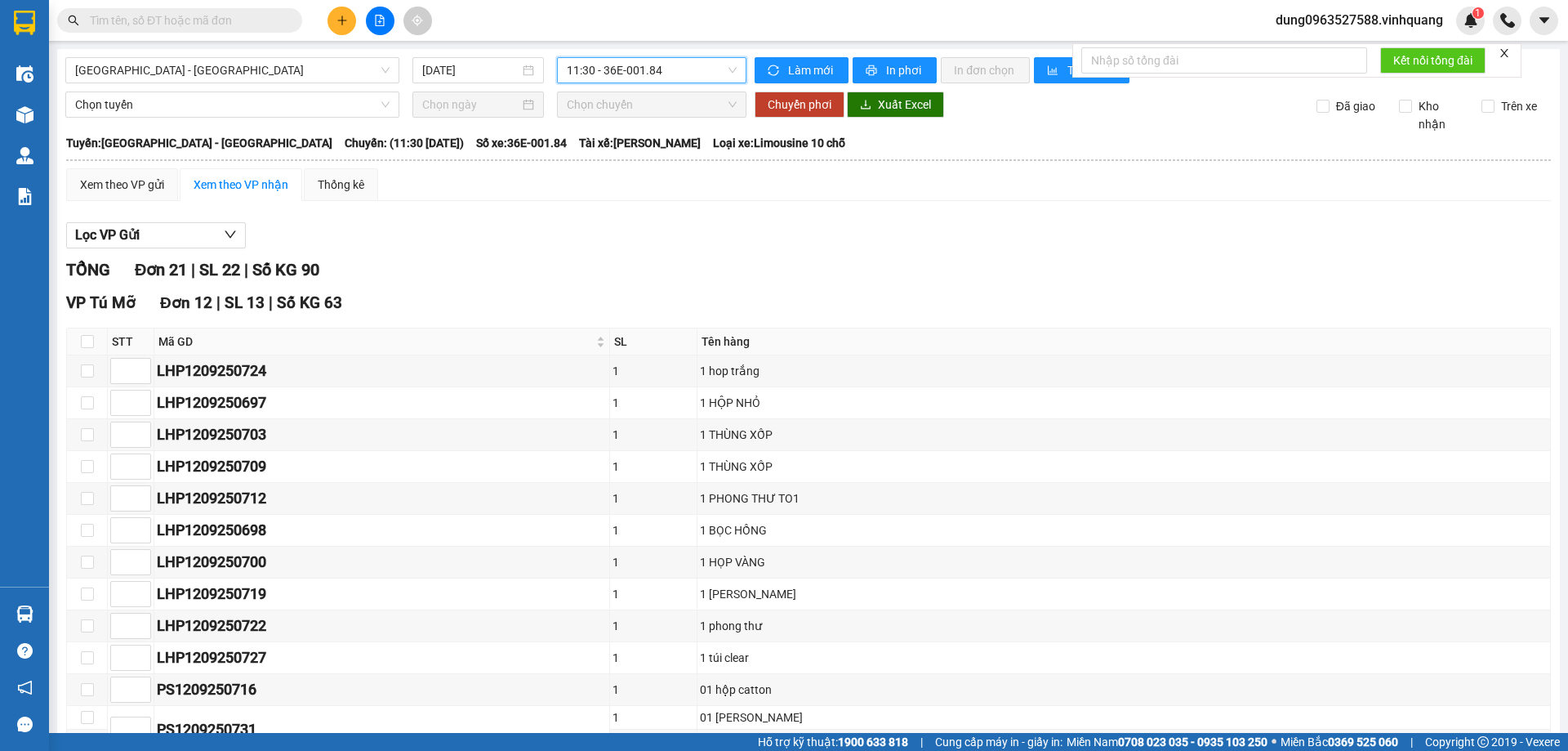
click at [725, 67] on span "11:30 - 36E-001.84" at bounding box center [651, 70] width 170 height 25
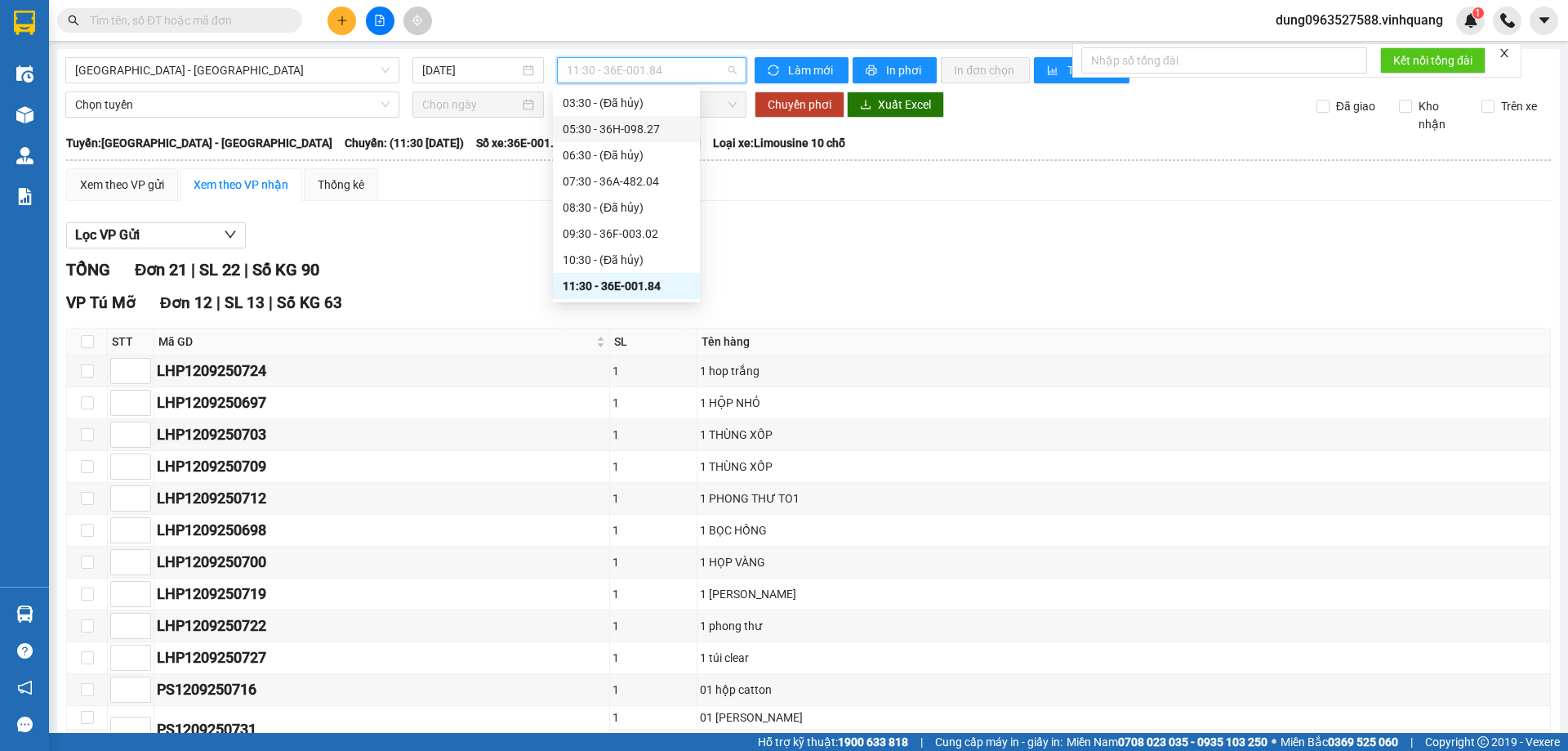
click at [650, 128] on div "05:30 - 36H-098.27" at bounding box center [626, 129] width 127 height 18
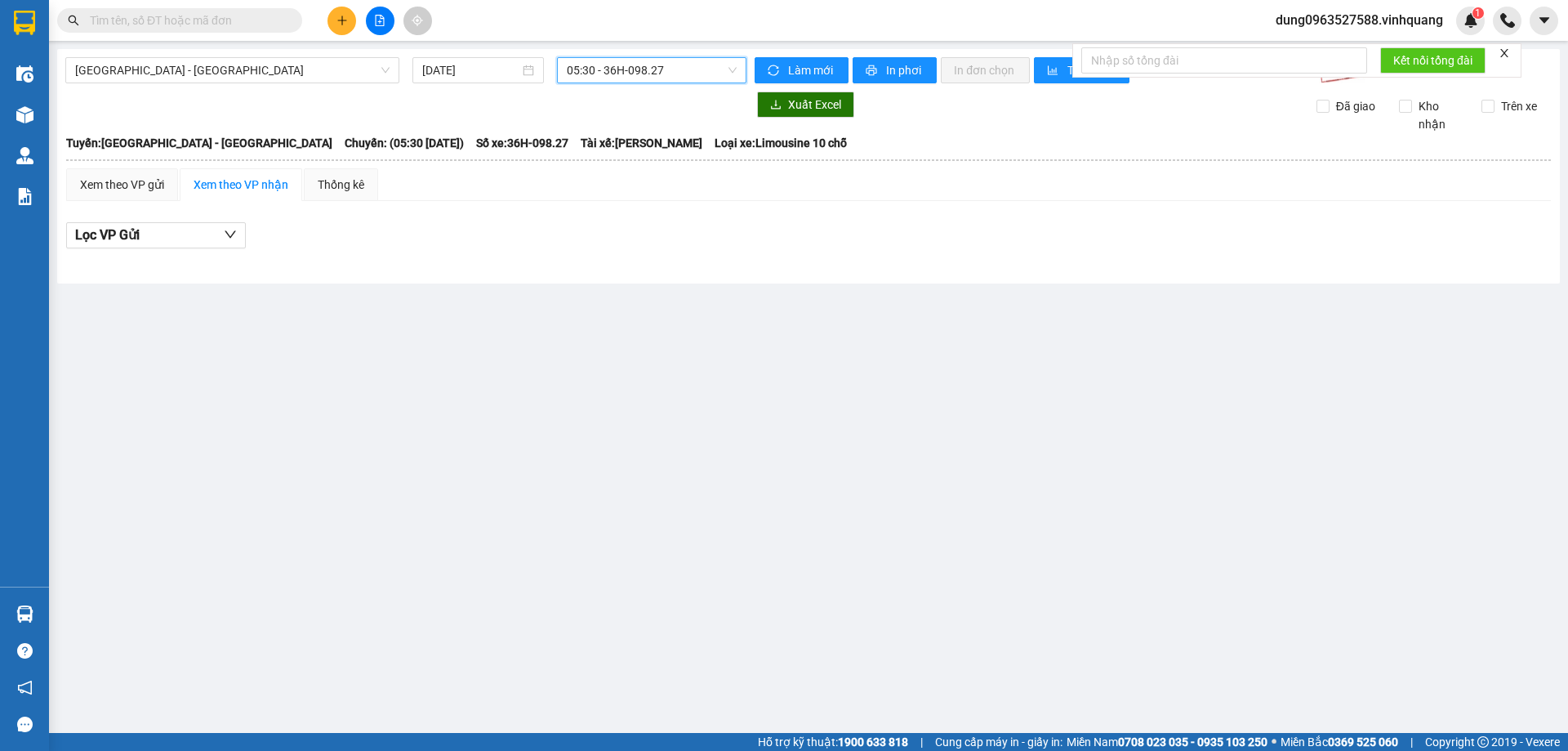
click at [731, 64] on span "05:30 - 36H-098.27" at bounding box center [651, 70] width 170 height 25
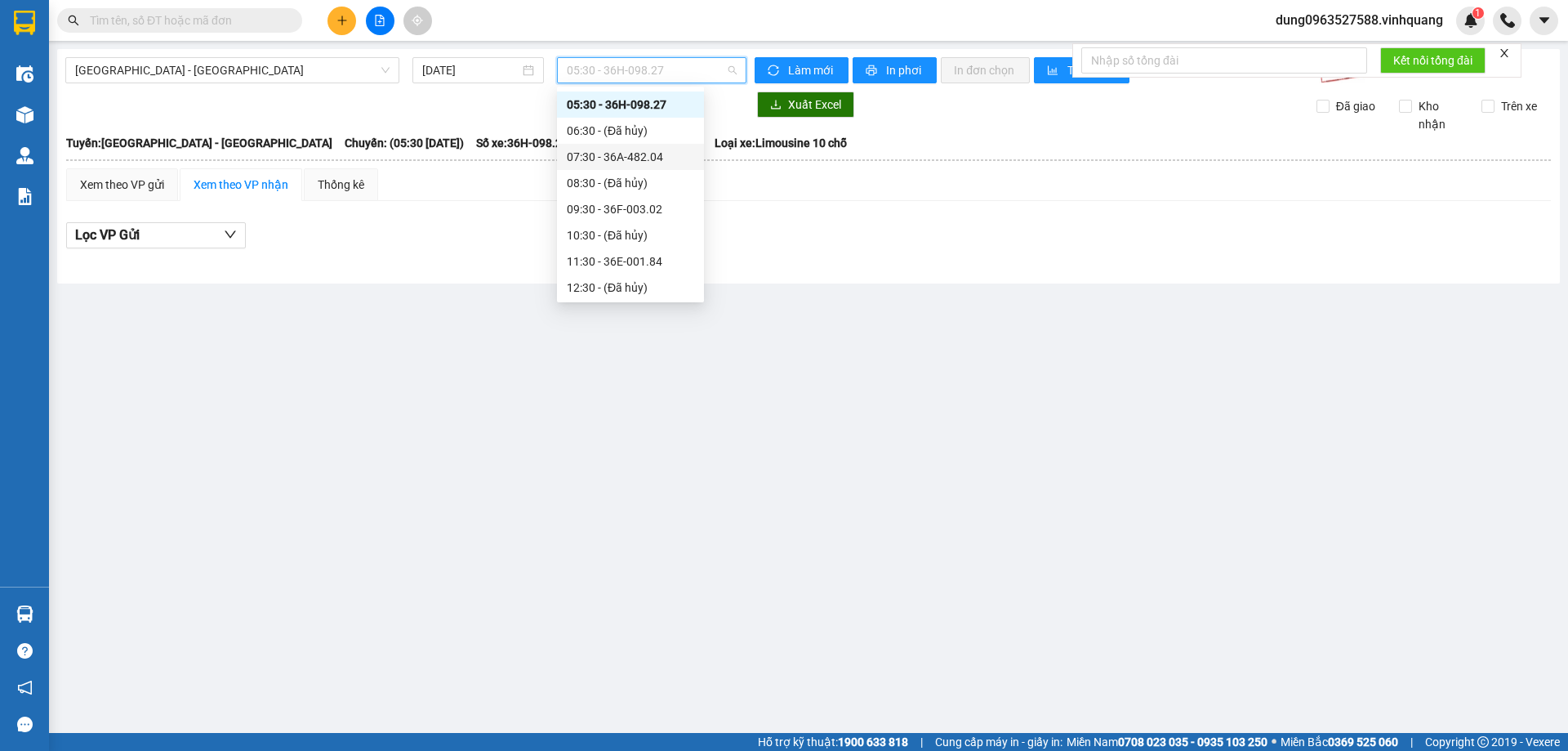
scroll to position [82, 0]
click at [618, 230] on div "11:30 - 36E-001.84" at bounding box center [630, 230] width 127 height 18
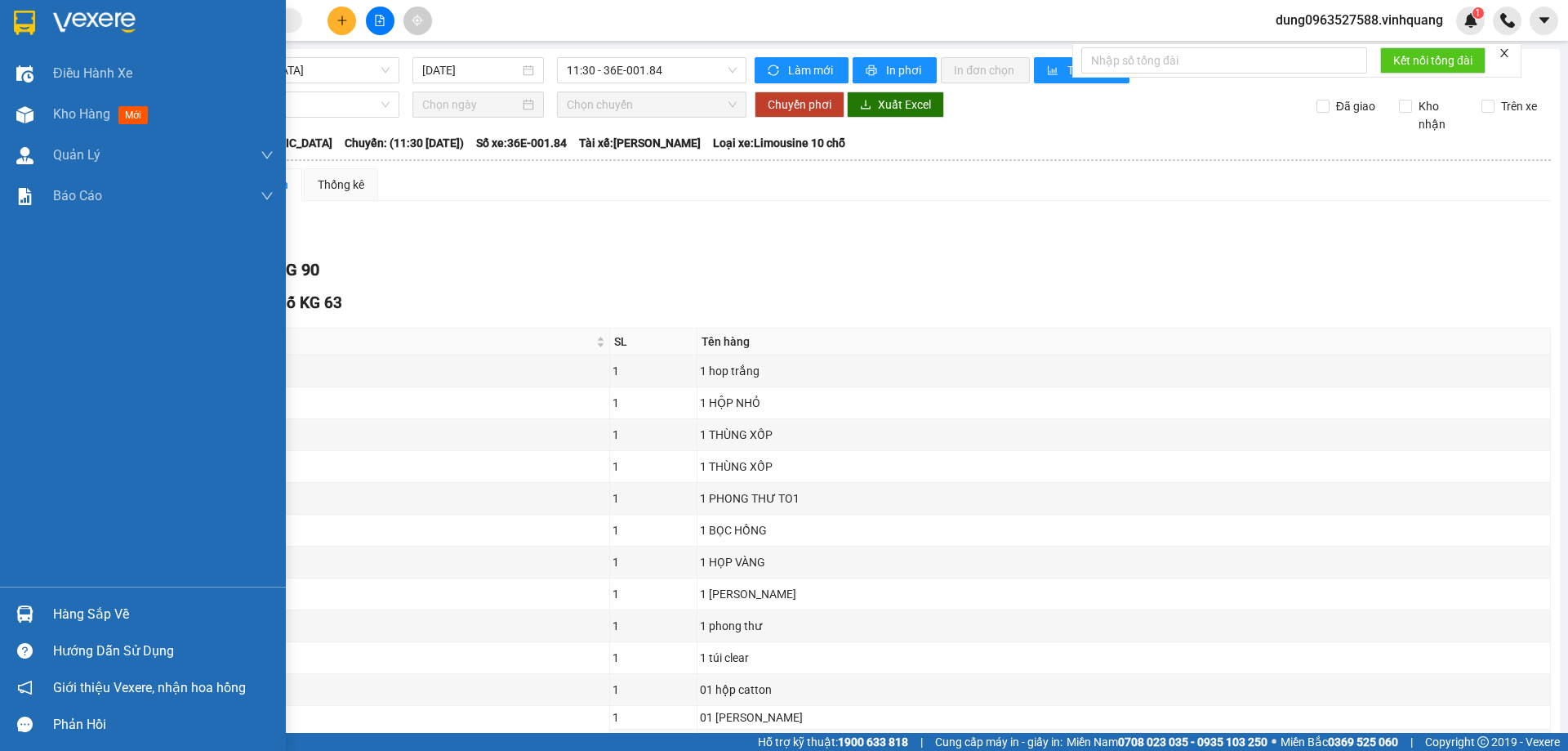
click at [24, 14] on img at bounding box center [25, 23] width 22 height 25
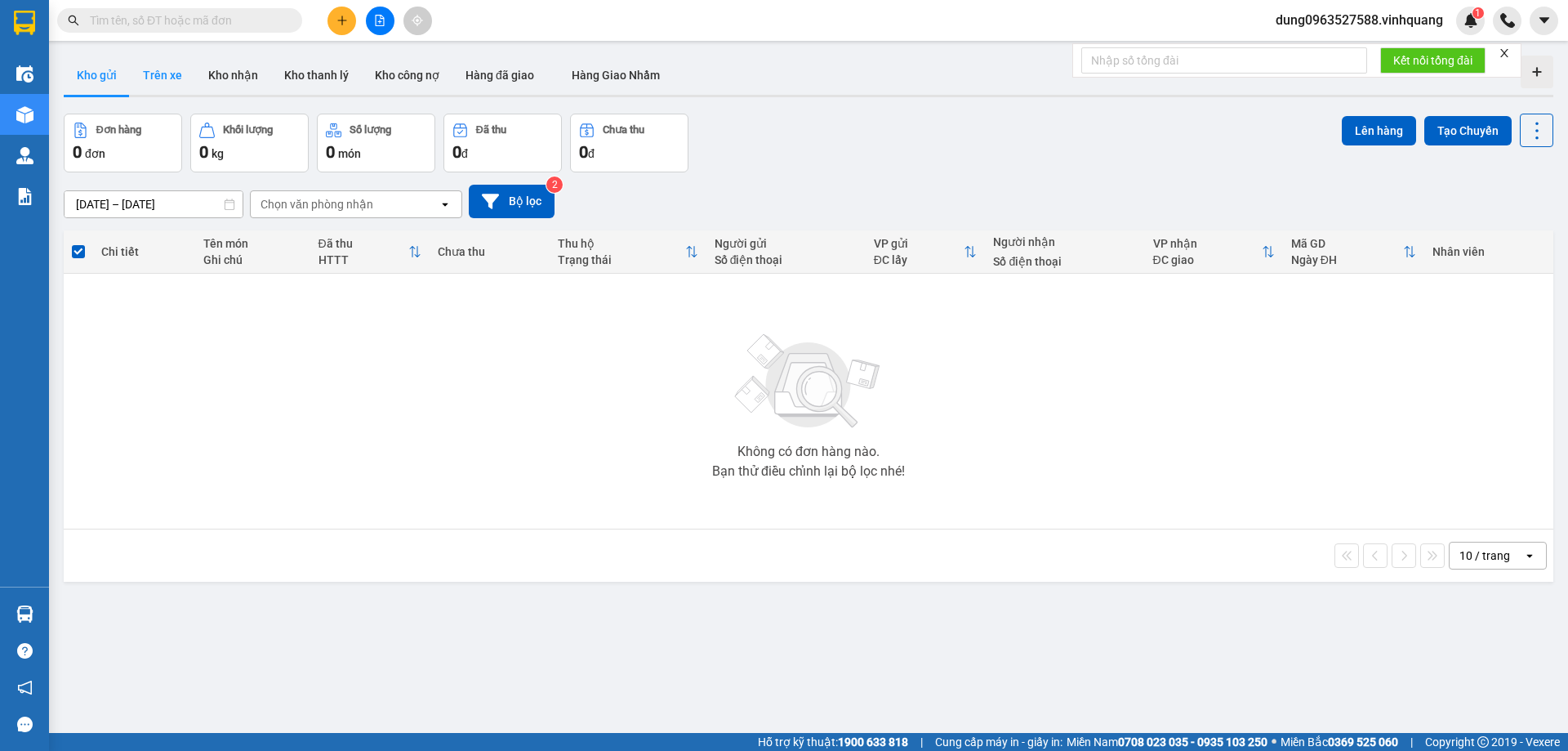
click at [168, 91] on button "Trên xe" at bounding box center [163, 75] width 65 height 39
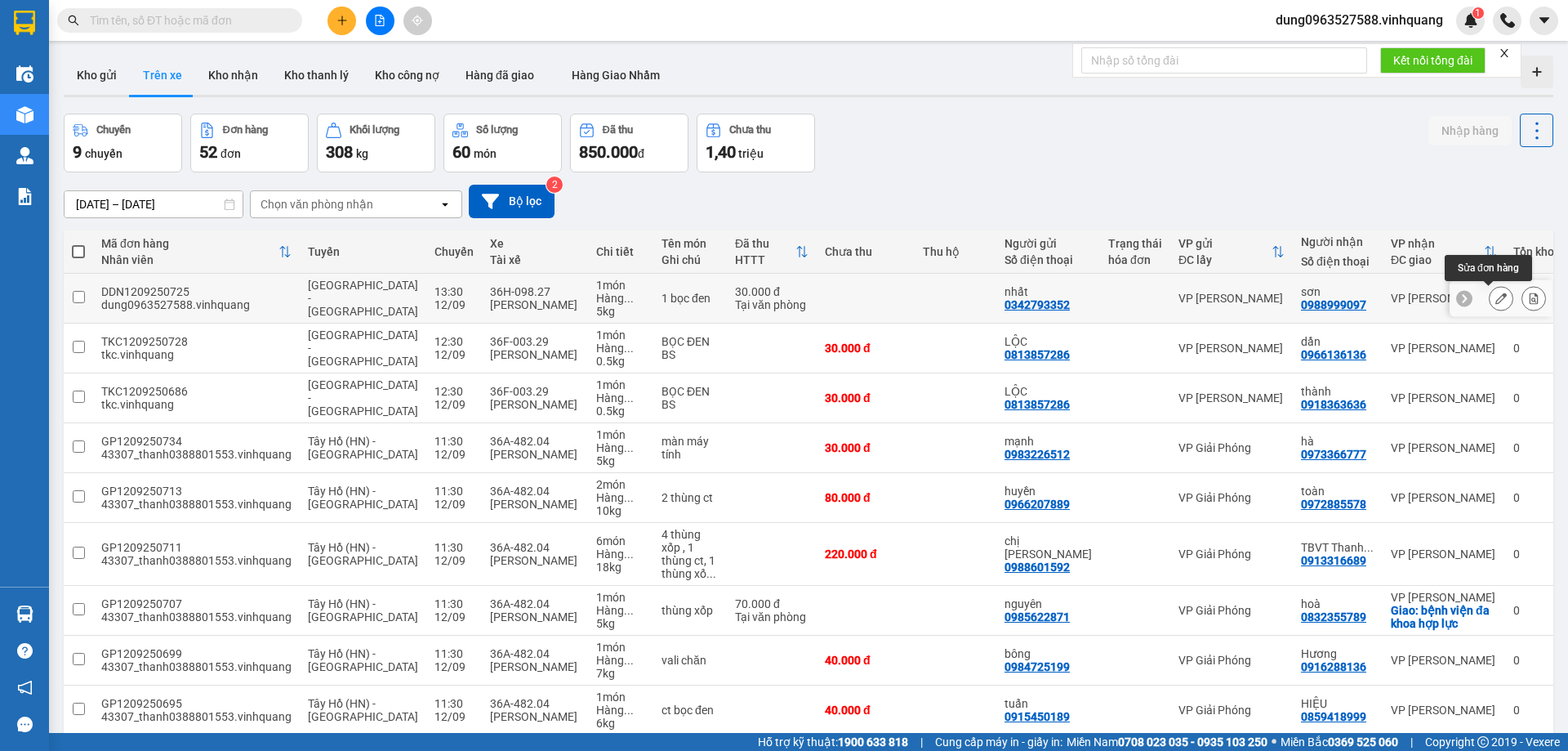
click at [1495, 297] on icon at bounding box center [1501, 298] width 12 height 12
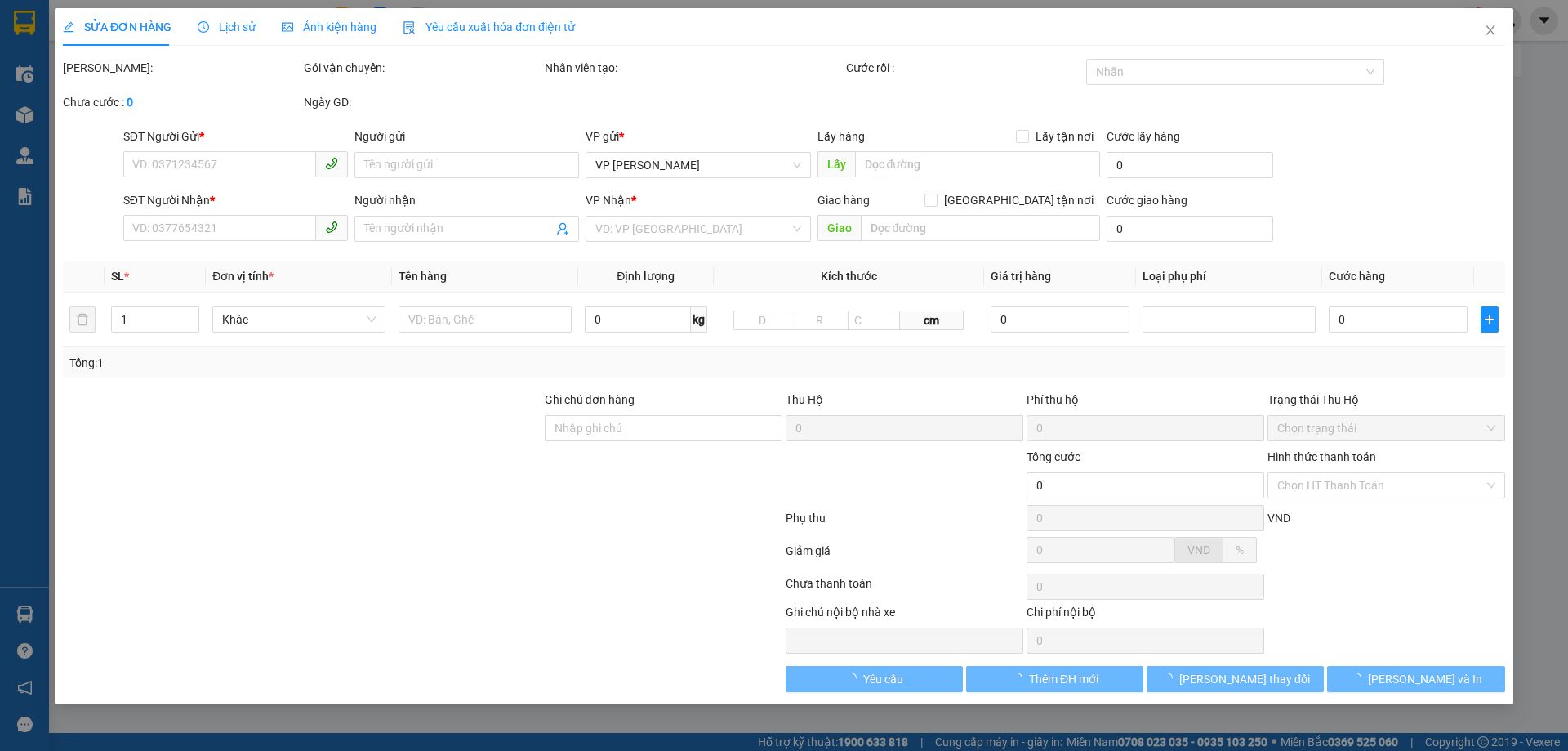
type input "0342793352"
type input "nhất"
type input "0988999097"
type input "sơn"
type input "30.000"
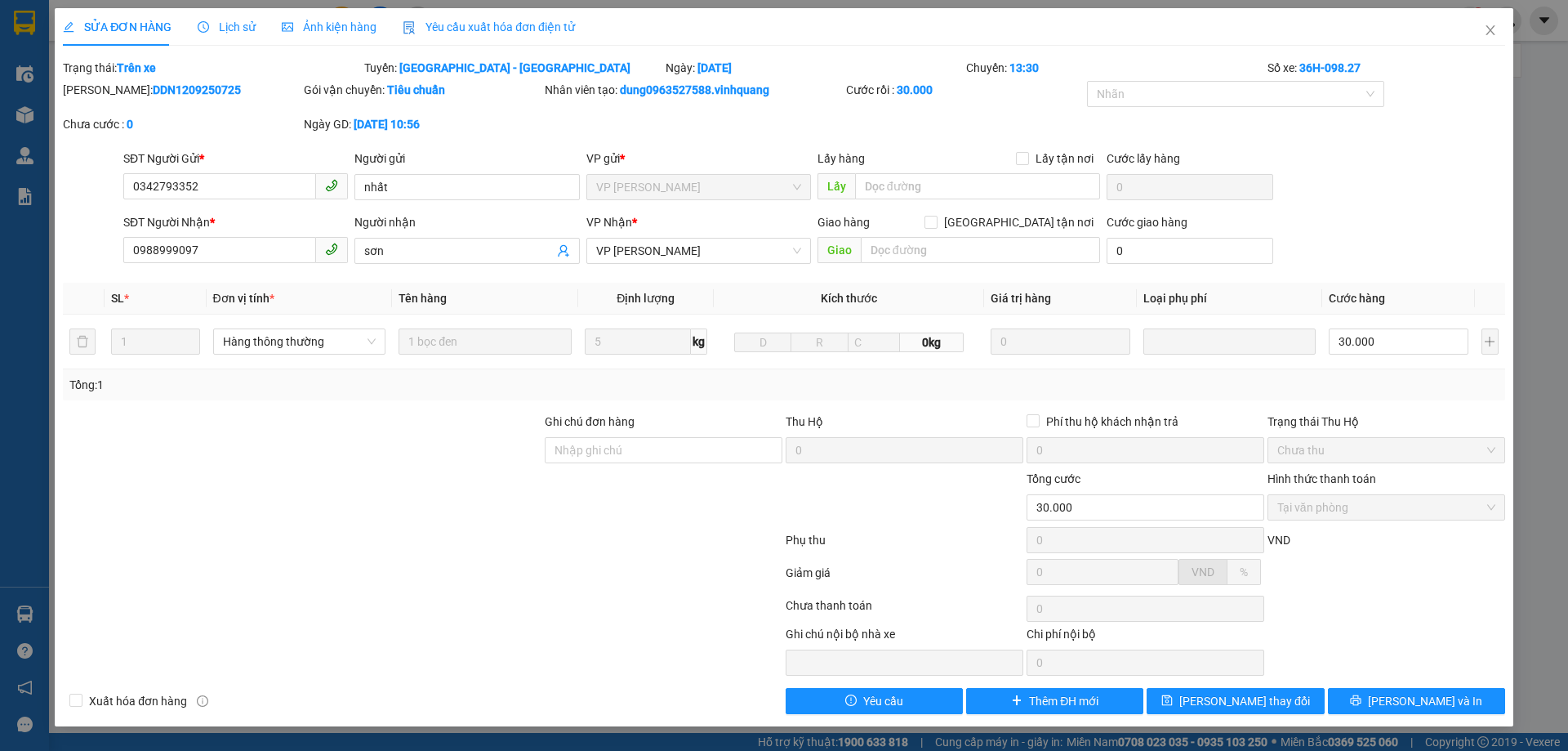
click at [1015, 69] on b "13:30" at bounding box center [1024, 67] width 30 height 13
click at [1022, 67] on b "13:30" at bounding box center [1024, 67] width 30 height 13
click at [1024, 66] on b "13:30" at bounding box center [1024, 67] width 30 height 13
click at [1023, 66] on b "13:30" at bounding box center [1024, 67] width 30 height 13
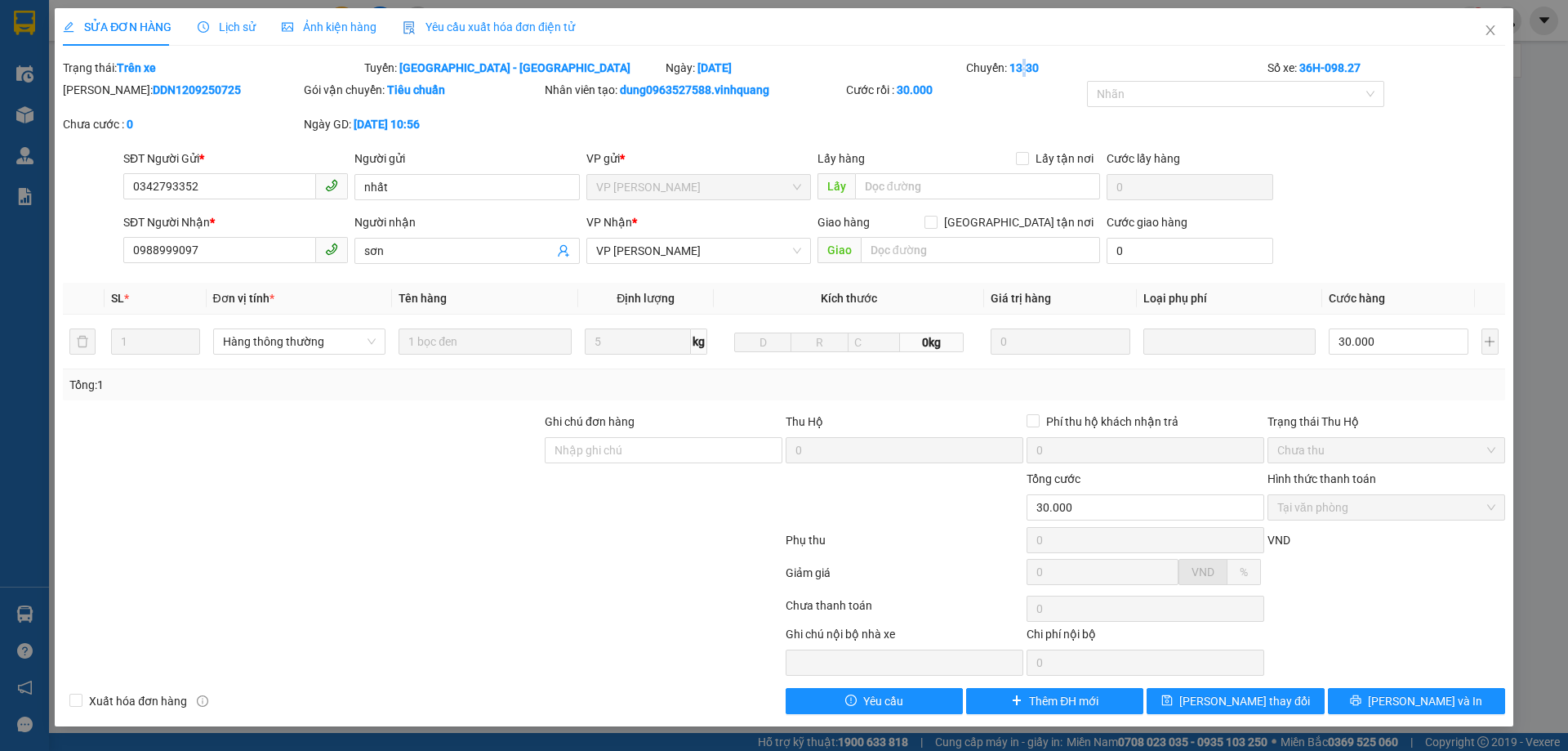
click at [1023, 66] on b "13:30" at bounding box center [1024, 67] width 30 height 13
click at [1020, 65] on b "13:30" at bounding box center [1024, 67] width 30 height 13
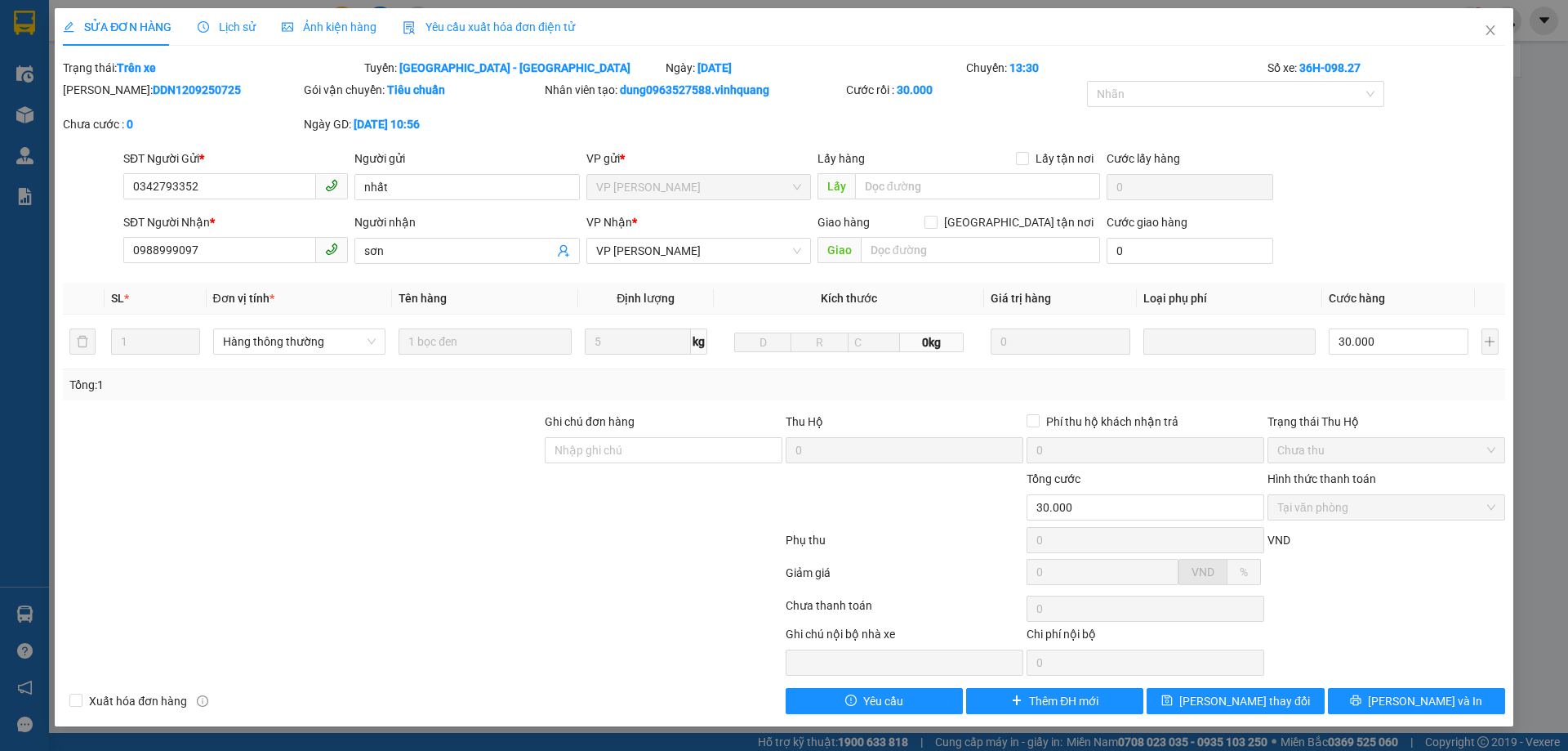
click at [1022, 66] on b "13:30" at bounding box center [1024, 67] width 30 height 13
click at [1021, 66] on b "13:30" at bounding box center [1024, 67] width 30 height 13
click at [1021, 65] on b "13:30" at bounding box center [1024, 67] width 30 height 13
click at [1021, 66] on b "13:30" at bounding box center [1024, 67] width 30 height 13
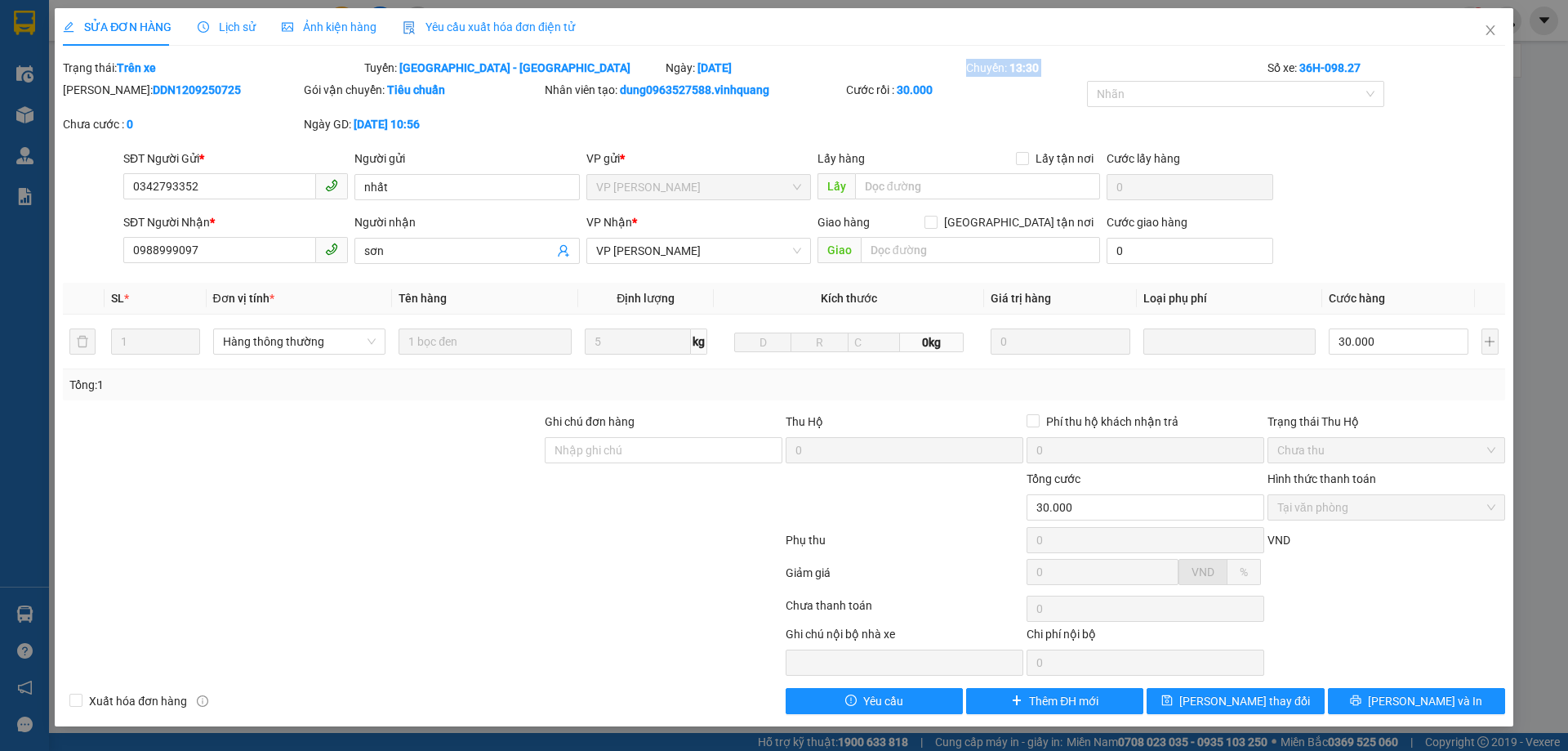
click at [970, 69] on div "Chuyến: 13:30" at bounding box center [1114, 68] width 301 height 18
drag, startPoint x: 963, startPoint y: 61, endPoint x: 1038, endPoint y: 63, distance: 75.0
click at [1038, 63] on div "Trạng thái: Trên xe Tuyến: [GEOGRAPHIC_DATA] - [GEOGRAPHIC_DATA] Ngày: [DATE] […" at bounding box center [784, 68] width 1446 height 18
click at [1065, 62] on div "Chuyến: 13:30" at bounding box center [1114, 68] width 301 height 18
click at [1488, 26] on icon "close" at bounding box center [1490, 30] width 13 height 13
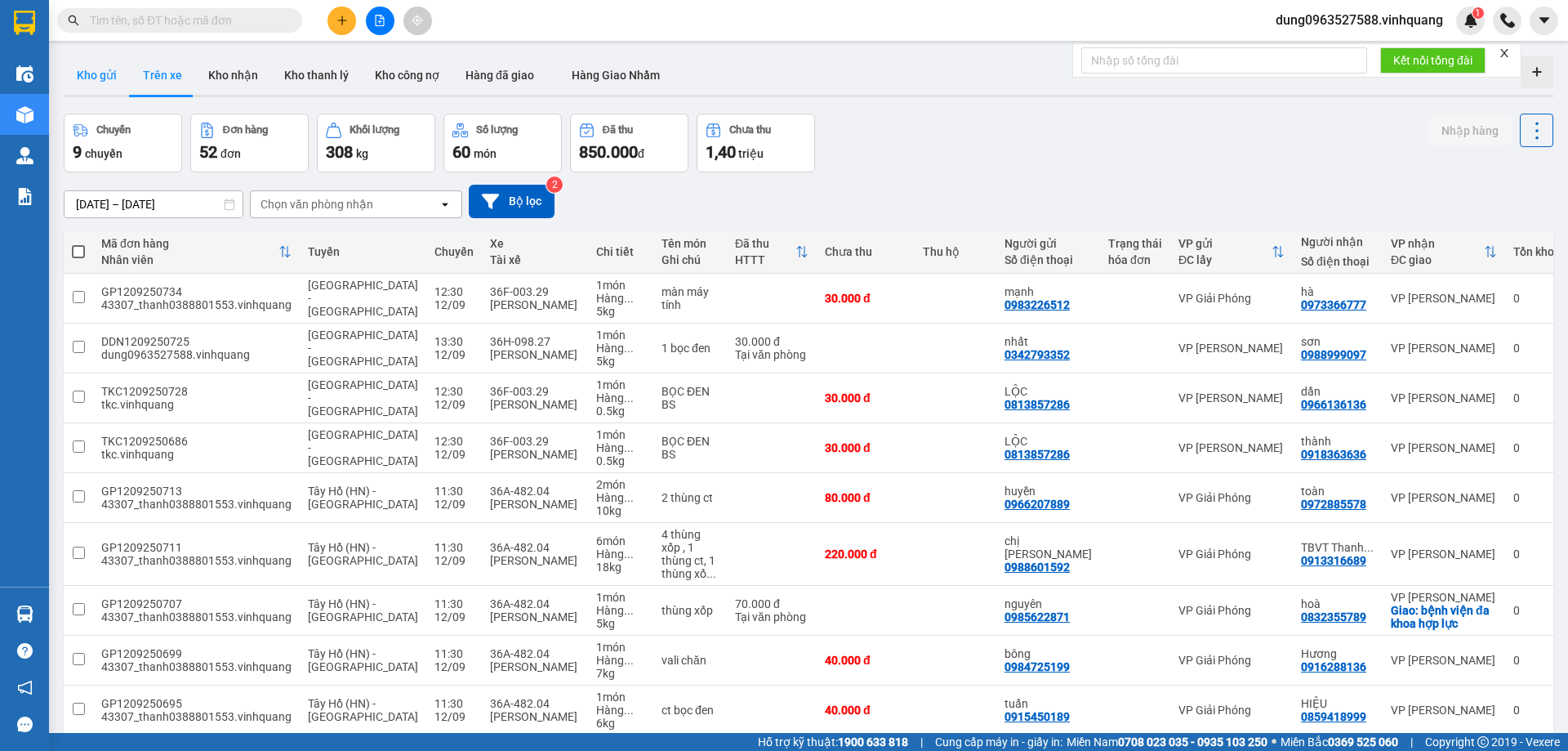
click at [87, 86] on button "Kho gửi" at bounding box center [97, 75] width 66 height 39
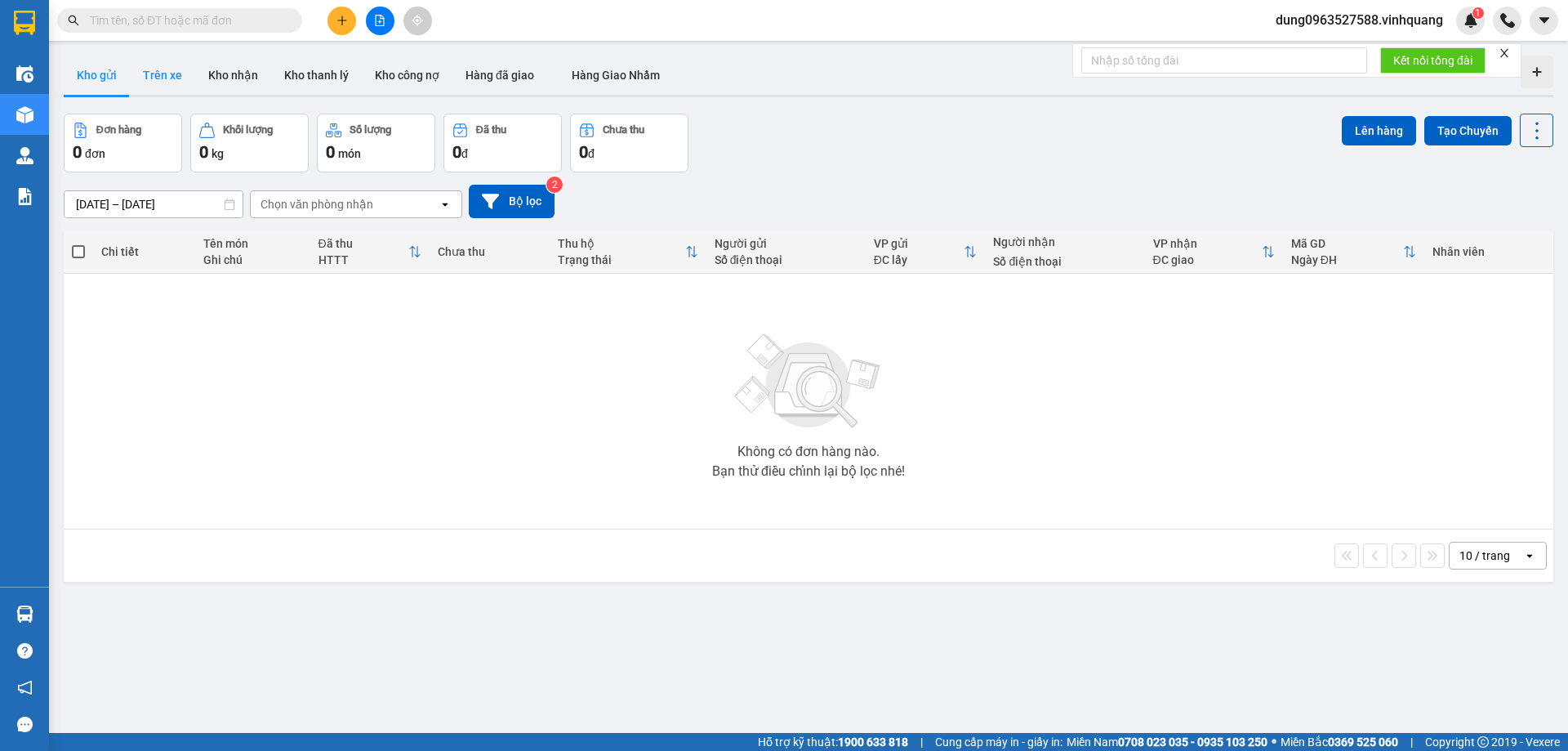
click at [154, 92] on button "Trên xe" at bounding box center [163, 75] width 65 height 39
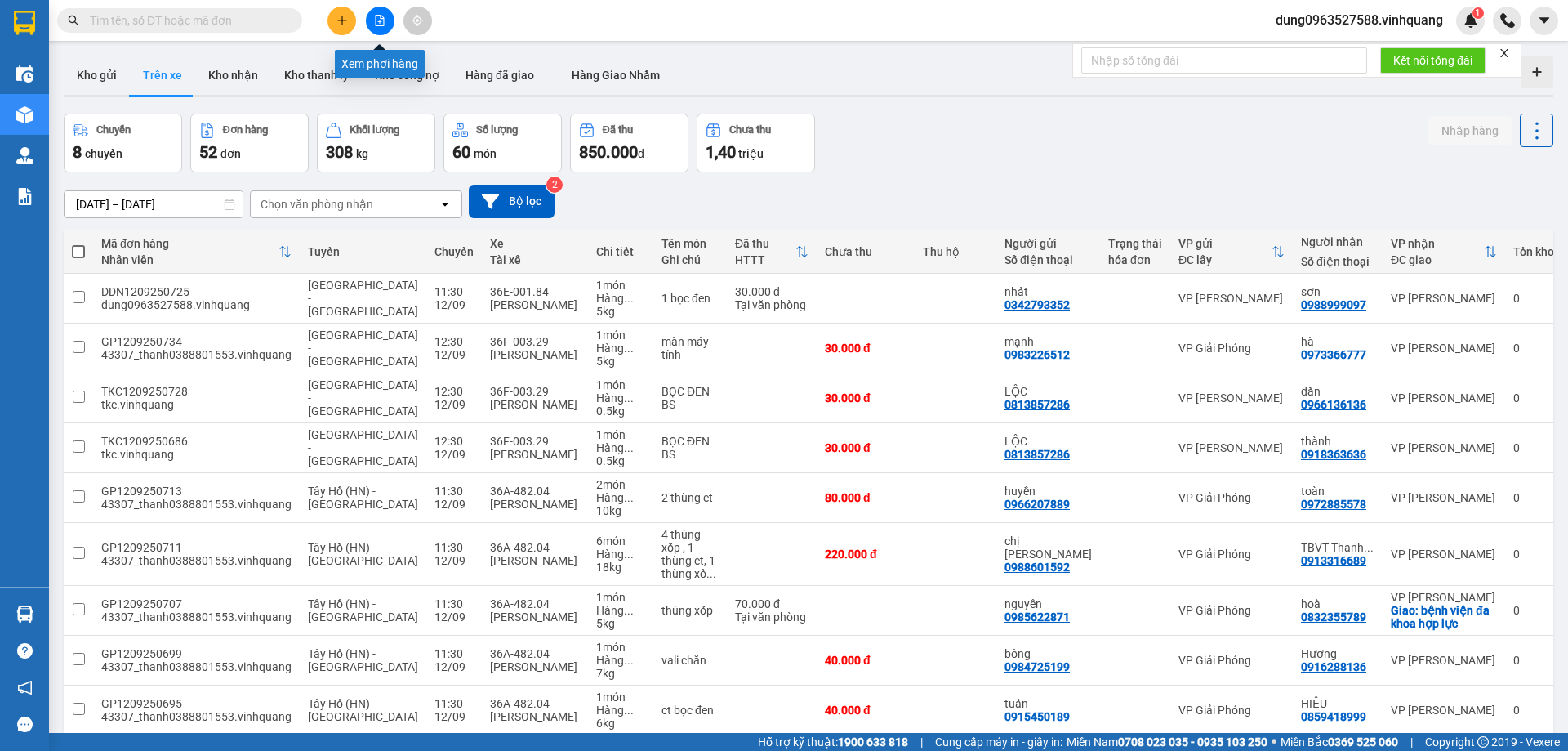
click at [377, 11] on button at bounding box center [380, 21] width 29 height 29
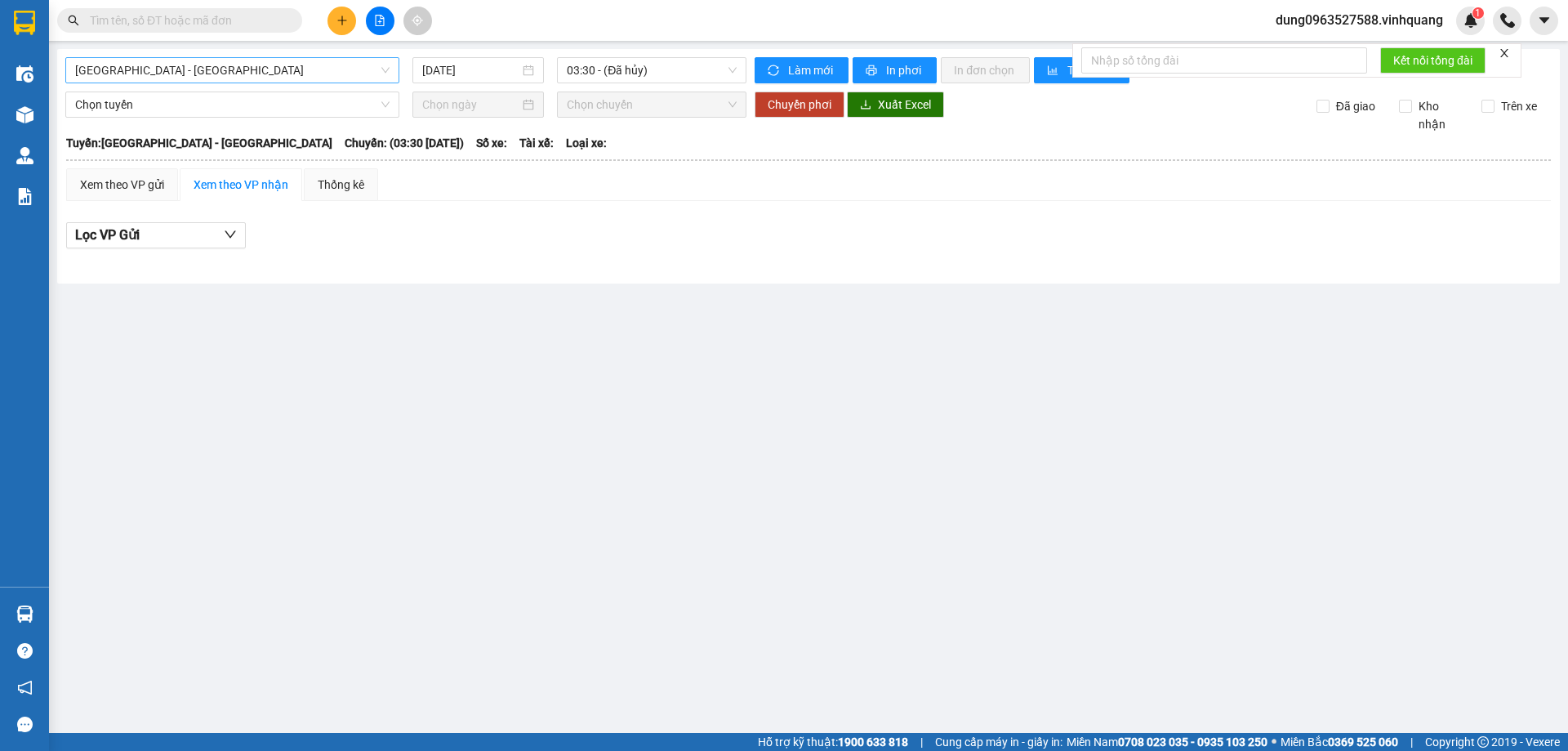
click at [384, 64] on span "[GEOGRAPHIC_DATA] - [GEOGRAPHIC_DATA]" at bounding box center [232, 70] width 315 height 25
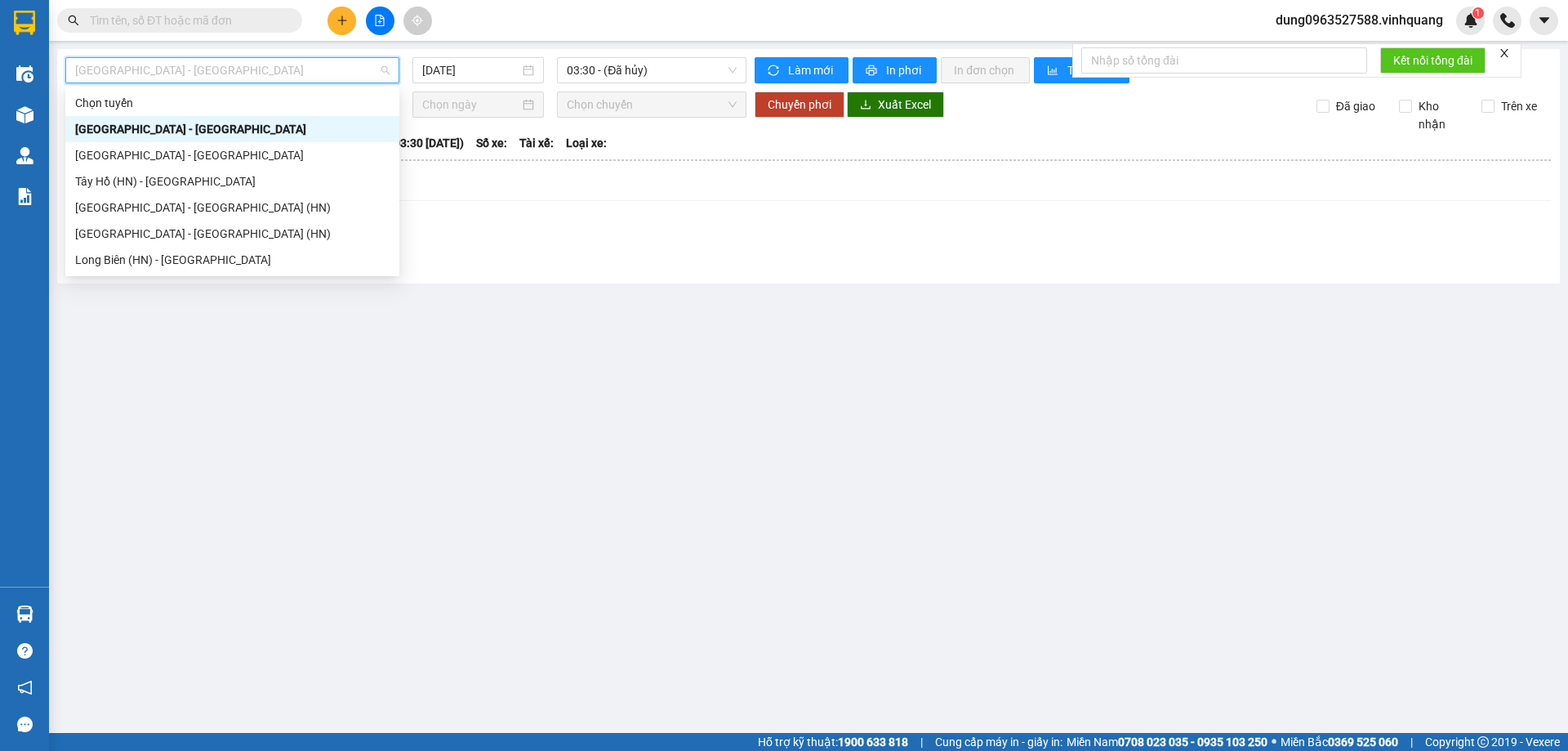
click at [199, 127] on div "[GEOGRAPHIC_DATA] - [GEOGRAPHIC_DATA]" at bounding box center [232, 129] width 315 height 18
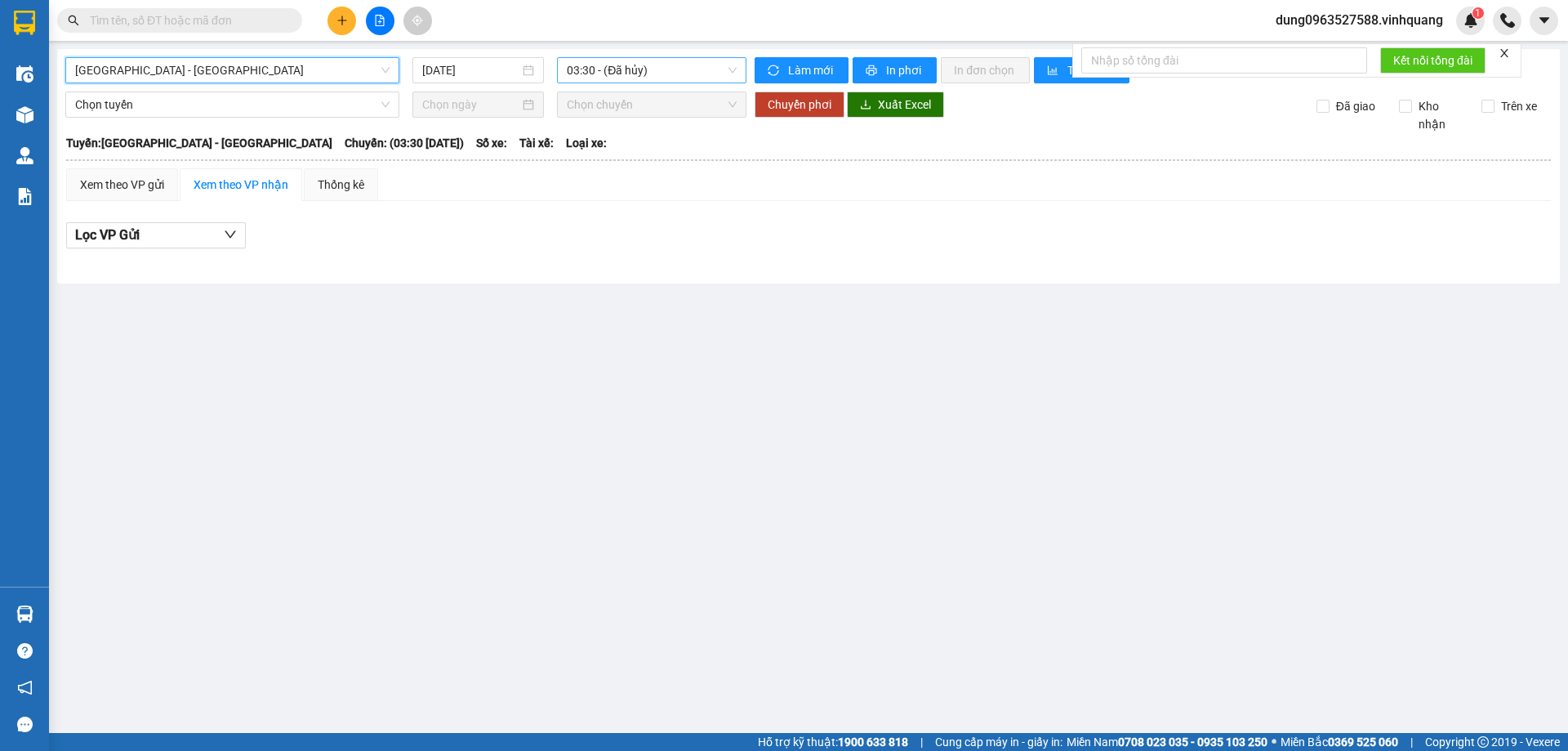
click at [732, 67] on span "03:30 - (Đã hủy)" at bounding box center [651, 70] width 170 height 25
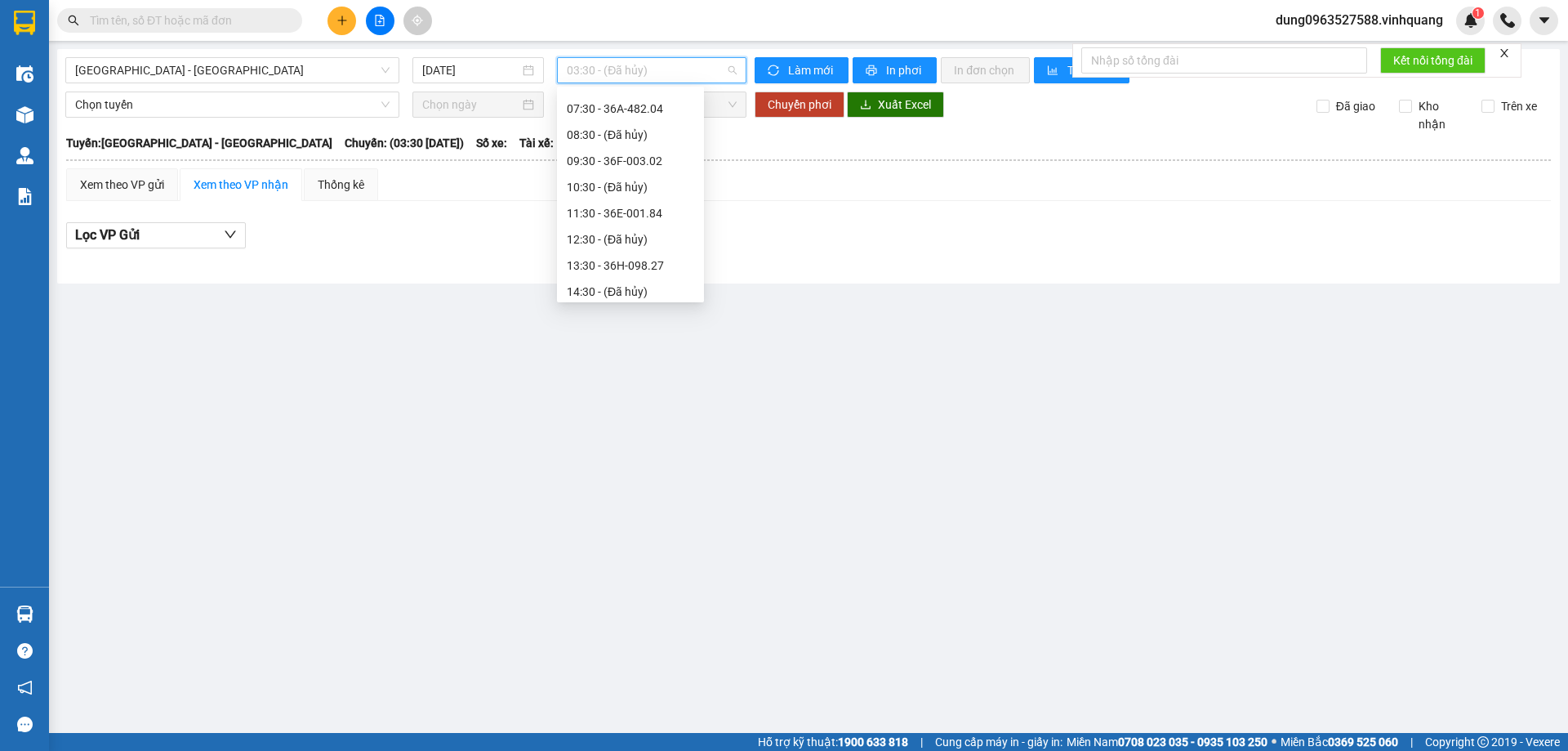
scroll to position [82, 0]
click at [587, 230] on div "11:30 - 36E-001.84" at bounding box center [630, 230] width 127 height 18
